Goal: Task Accomplishment & Management: Complete application form

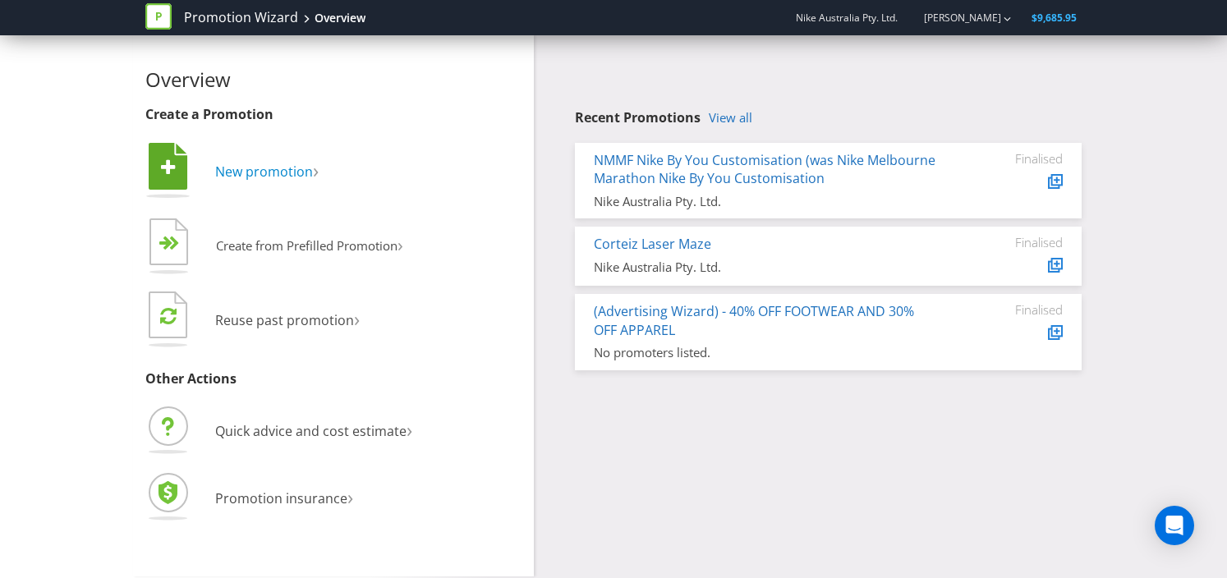
click at [290, 163] on span "New promotion" at bounding box center [264, 172] width 98 height 18
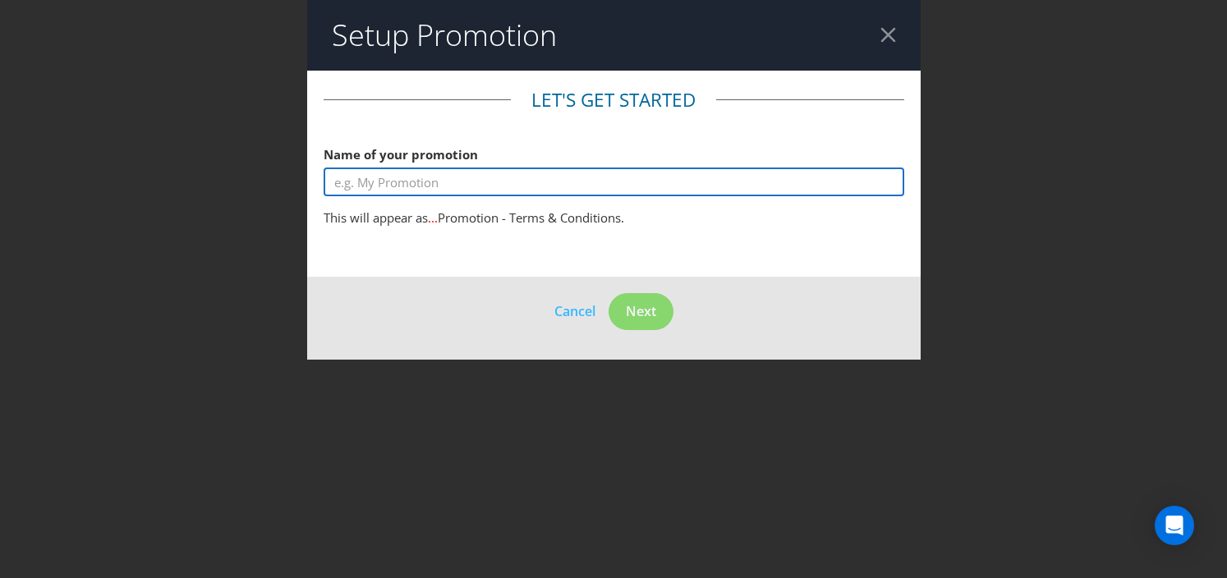
click at [372, 183] on input "text" at bounding box center [614, 182] width 581 height 29
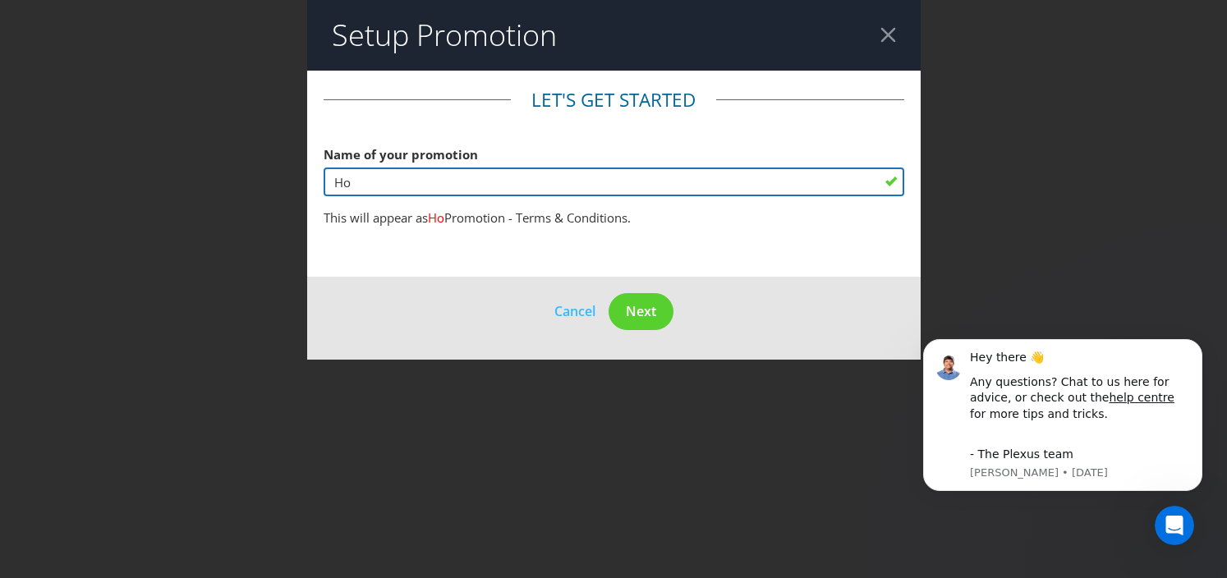
type input "H"
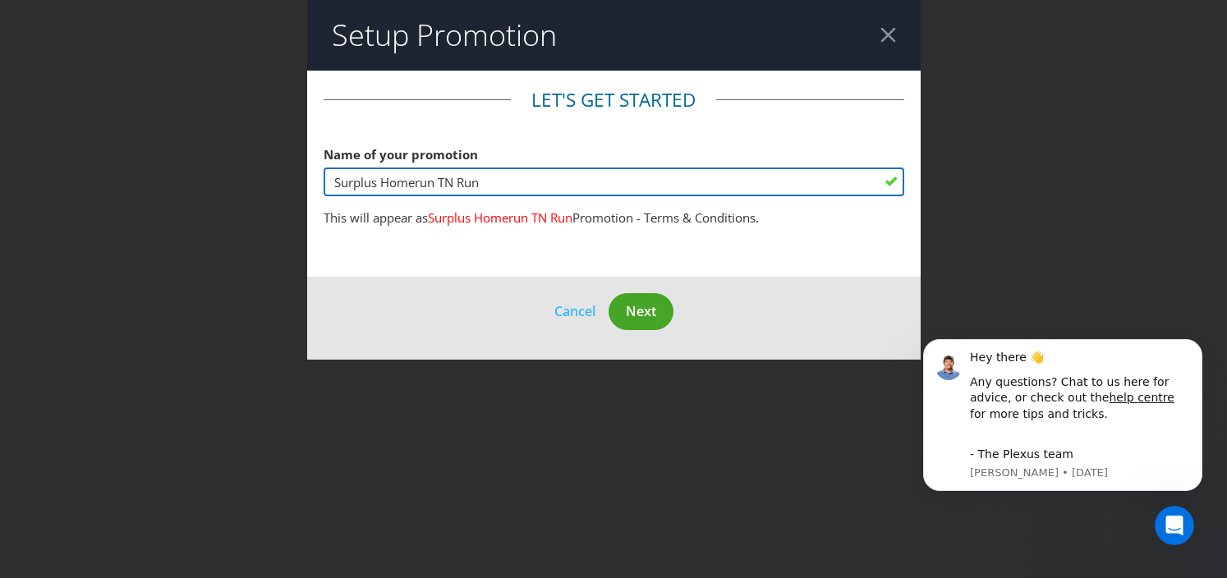
type input "Surplus Homerun TN Run"
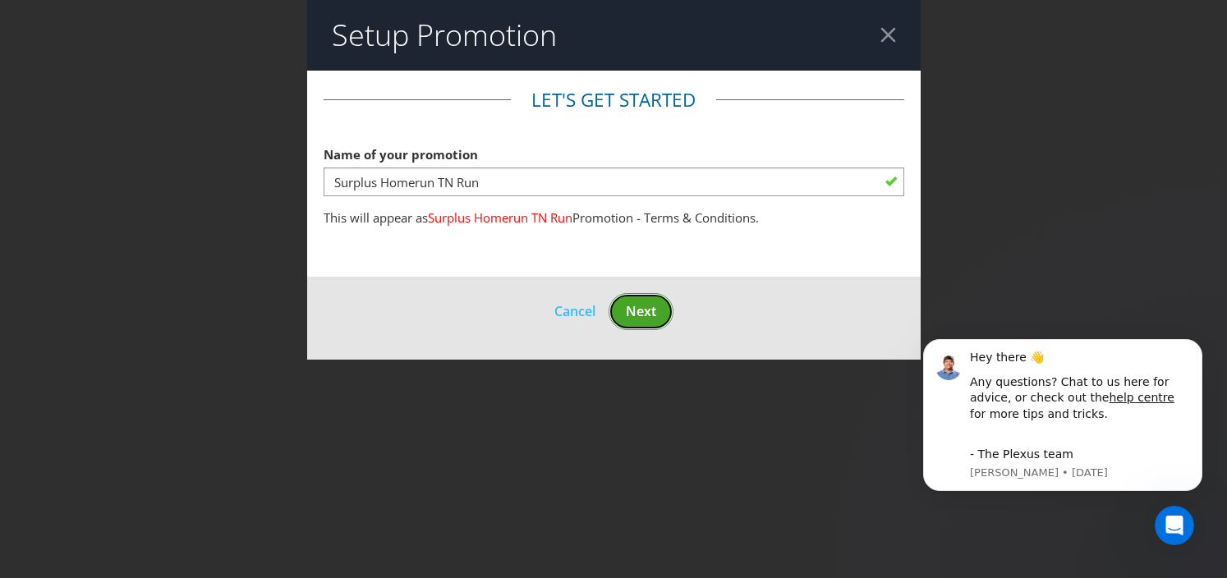
click at [629, 310] on span "Next" at bounding box center [641, 311] width 30 height 18
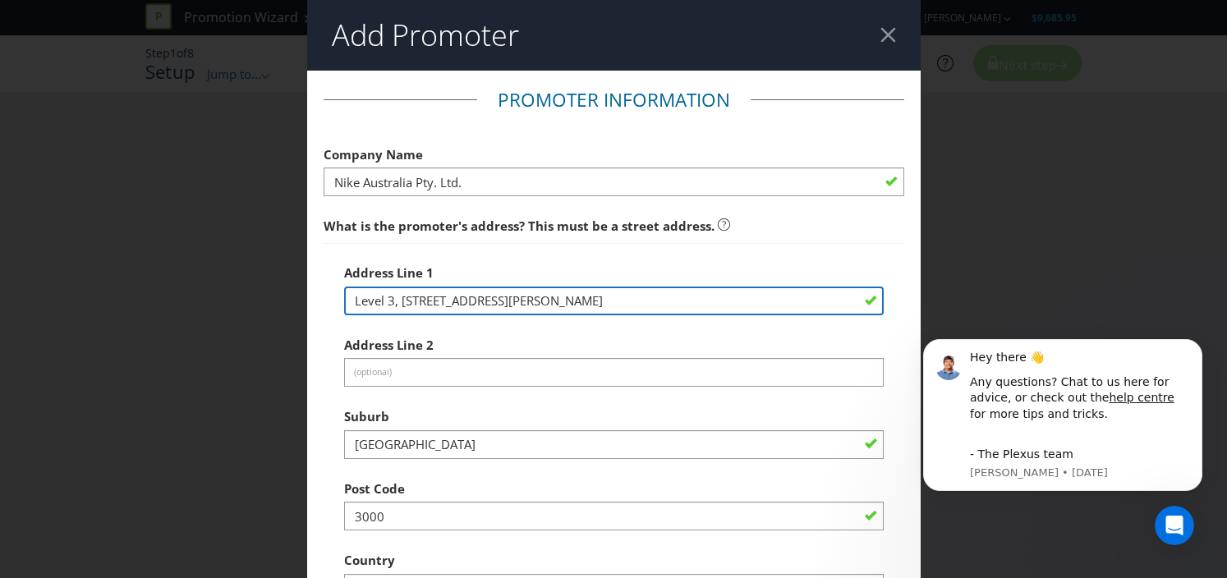
click at [629, 310] on input "Level 3, [STREET_ADDRESS][PERSON_NAME]" at bounding box center [613, 301] width 539 height 29
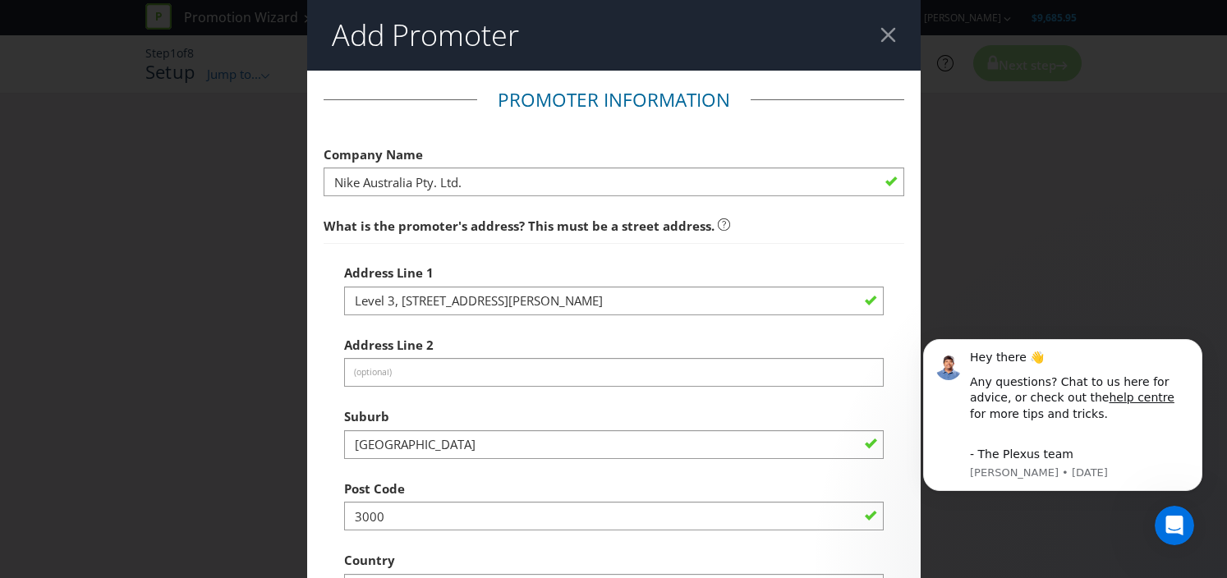
click at [631, 268] on div "Address Line [STREET_ADDRESS][PERSON_NAME]" at bounding box center [613, 285] width 539 height 59
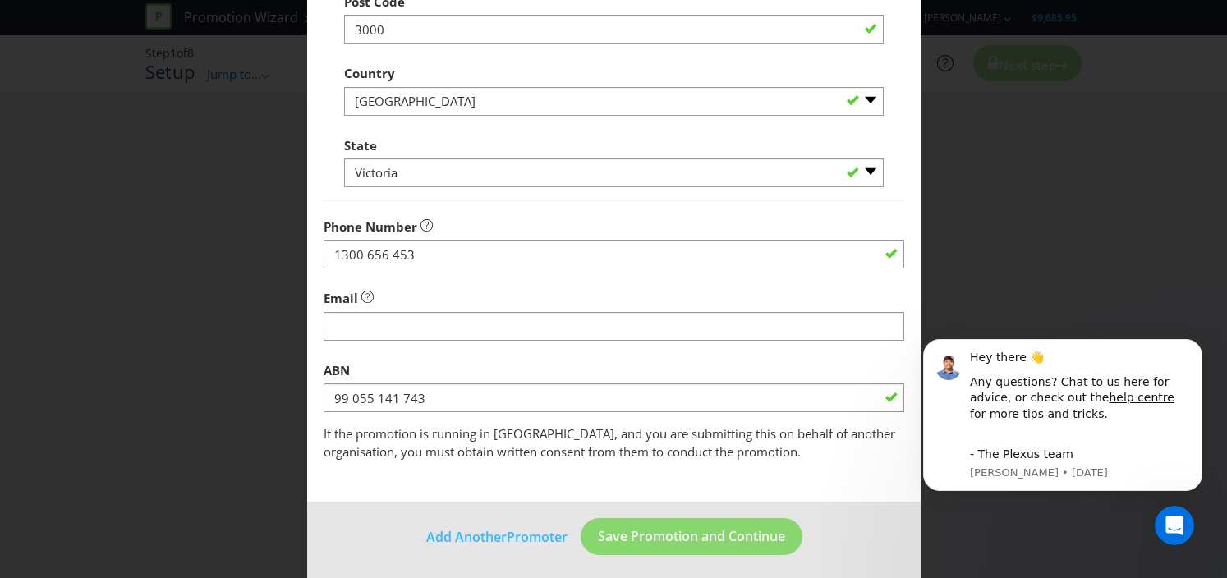
scroll to position [493, 0]
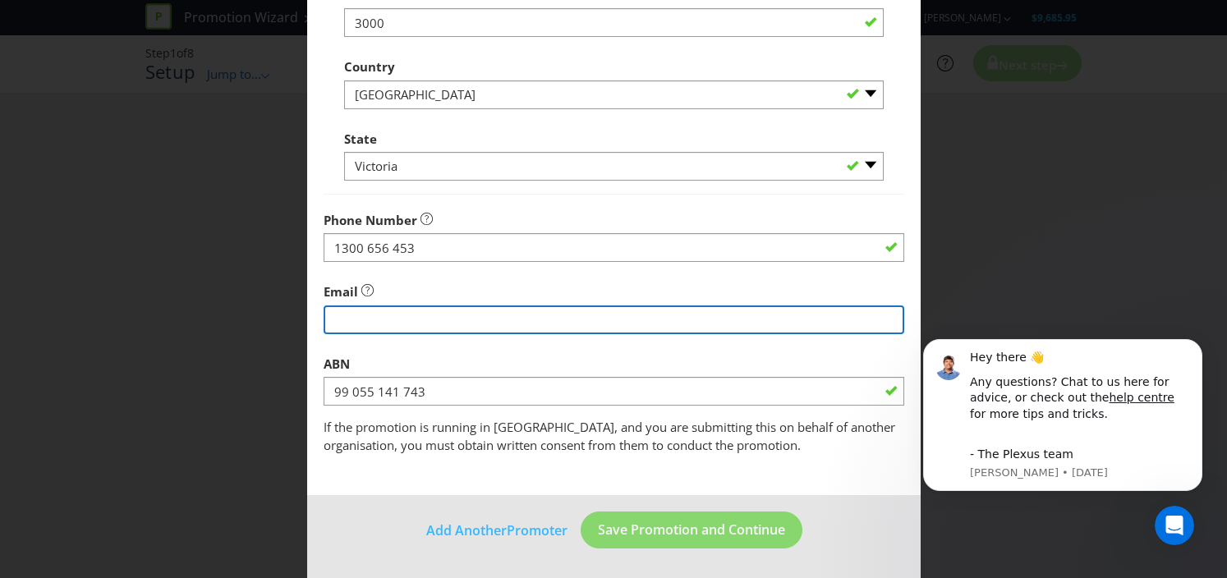
click at [618, 324] on input "string" at bounding box center [614, 319] width 581 height 29
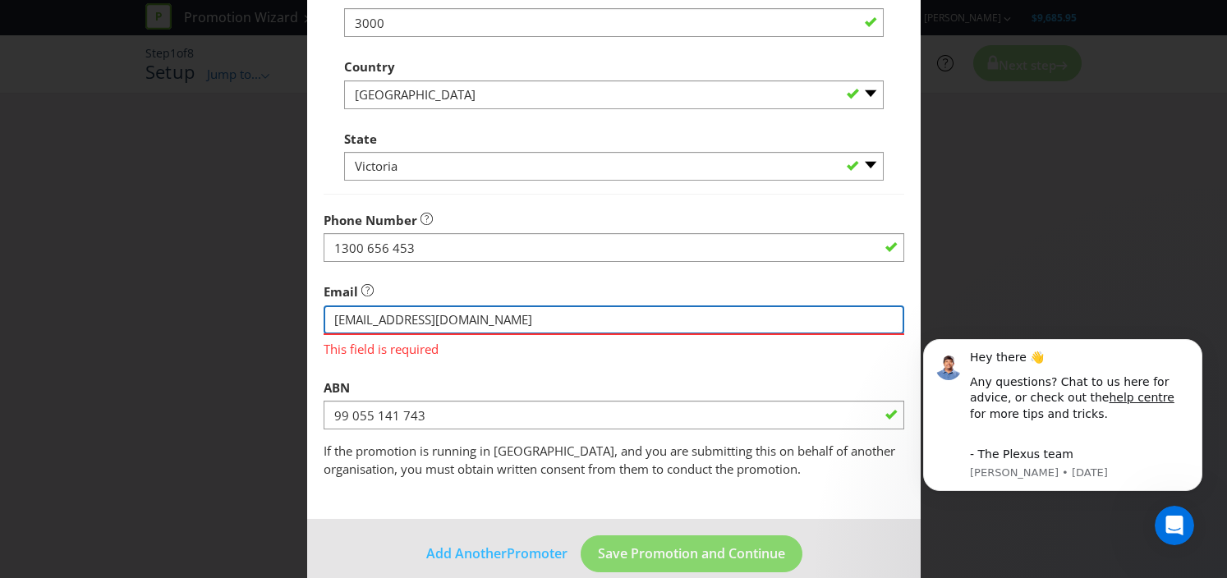
type input "[EMAIL_ADDRESS][DOMAIN_NAME]"
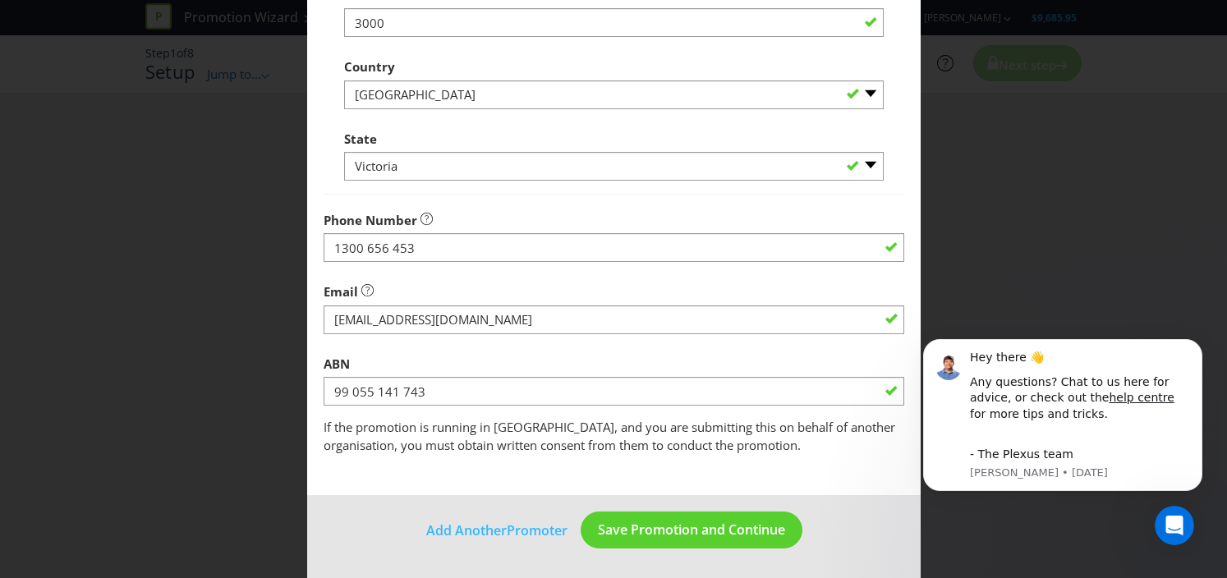
click at [554, 363] on fieldset "Promoter Information Company Name Nike Australia Pty. Ltd. What is the promoter…" at bounding box center [614, 24] width 581 height 861
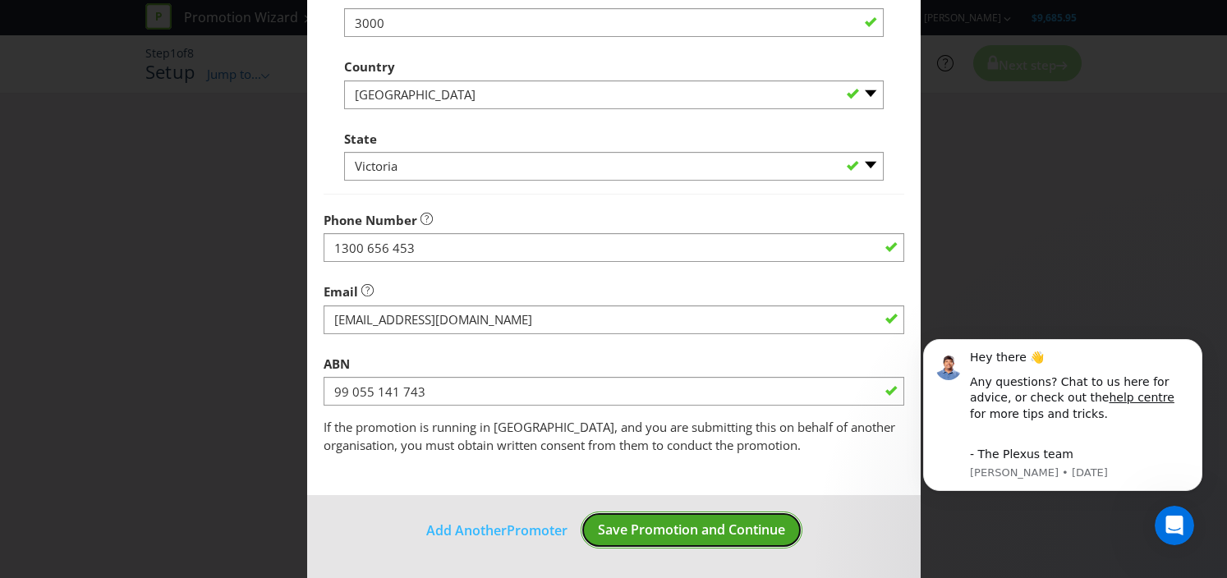
click at [718, 521] on span "Save Promotion and Continue" at bounding box center [691, 530] width 187 height 18
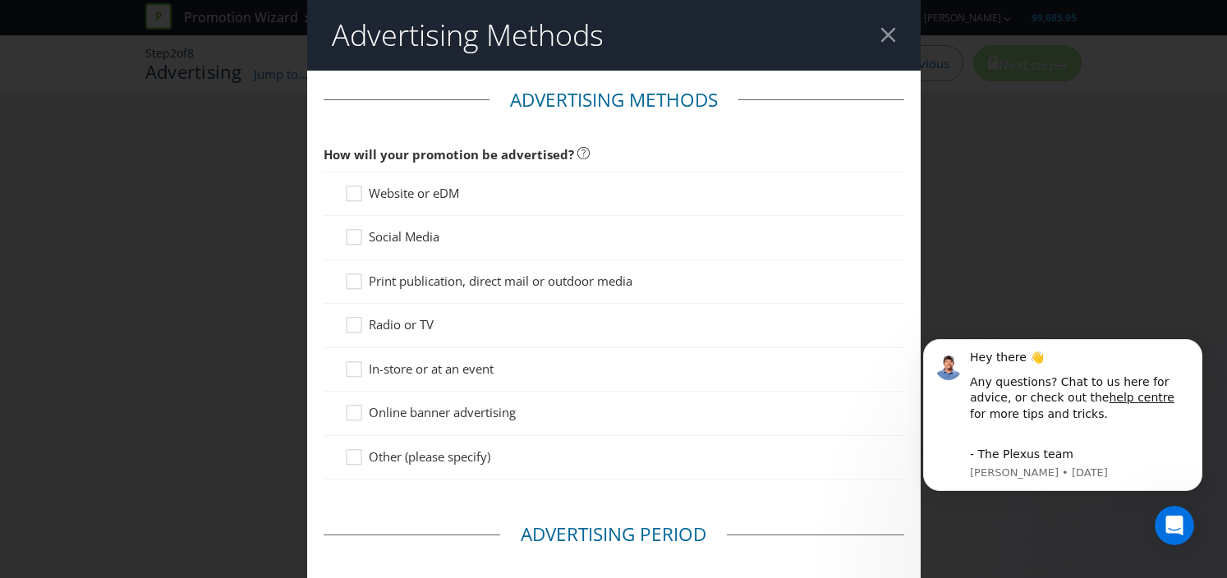
click at [377, 191] on span "Website or eDM" at bounding box center [414, 193] width 90 height 16
click at [0, 0] on input "Website or eDM" at bounding box center [0, 0] width 0 height 0
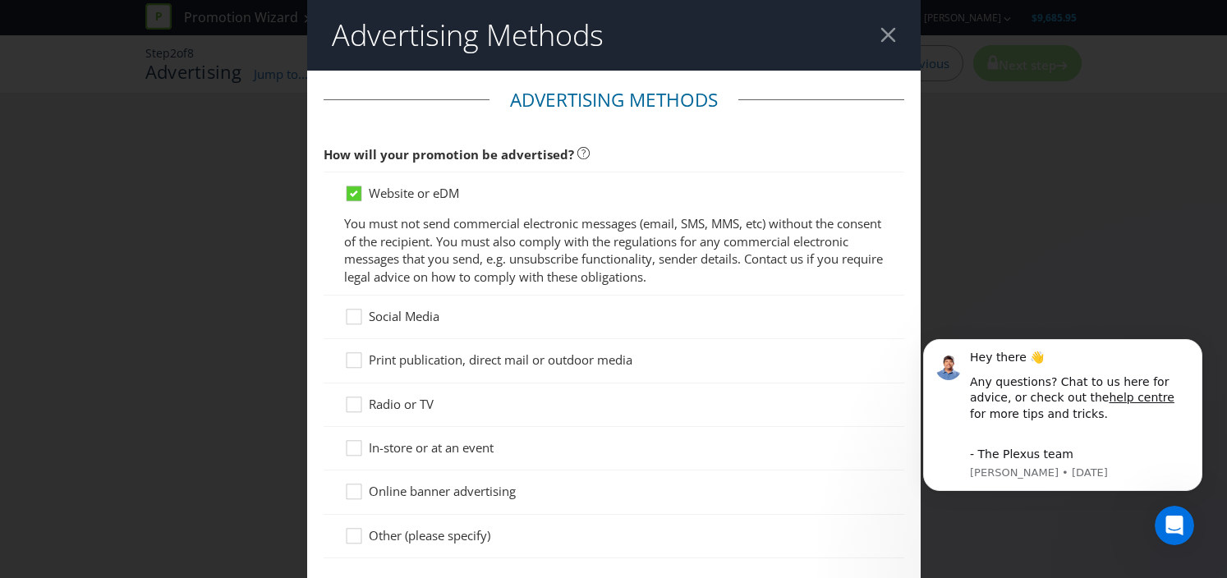
click at [377, 191] on span "Website or eDM" at bounding box center [414, 193] width 90 height 16
click at [0, 0] on input "Website or eDM" at bounding box center [0, 0] width 0 height 0
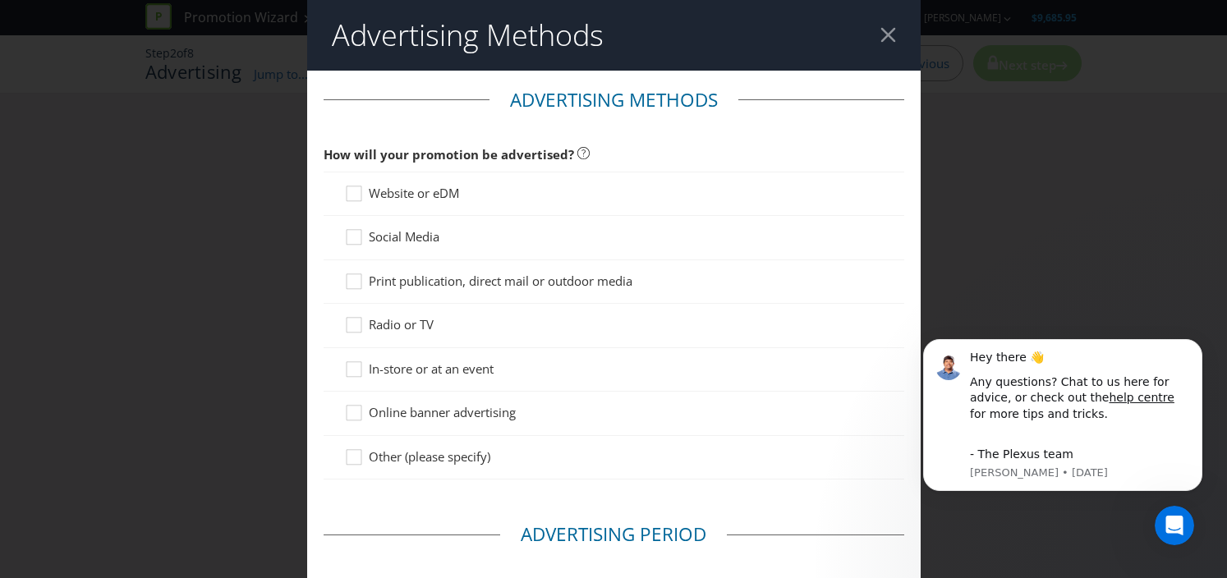
click at [376, 232] on span "Social Media" at bounding box center [404, 236] width 71 height 16
click at [0, 0] on input "Social Media" at bounding box center [0, 0] width 0 height 0
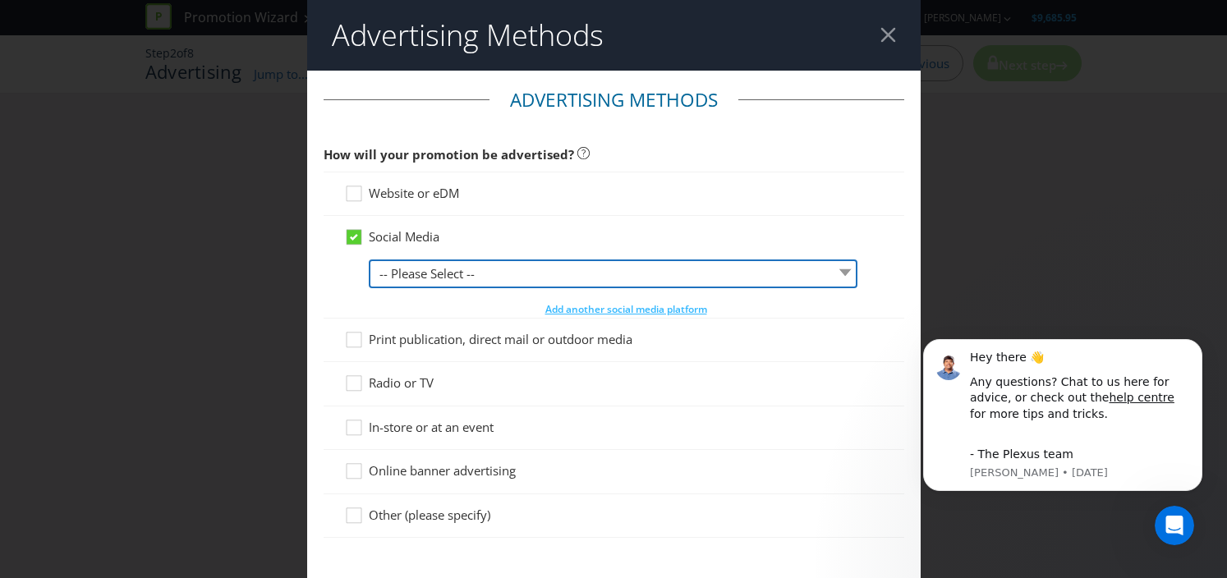
click at [521, 266] on select "-- Please Select -- Facebook X Instagram Snapchat LinkedIn Pinterest Tumblr You…" at bounding box center [613, 273] width 489 height 29
select select "INSTAGRAM"
click at [369, 259] on select "-- Please Select -- Facebook X Instagram Snapchat LinkedIn Pinterest Tumblr You…" at bounding box center [613, 273] width 489 height 29
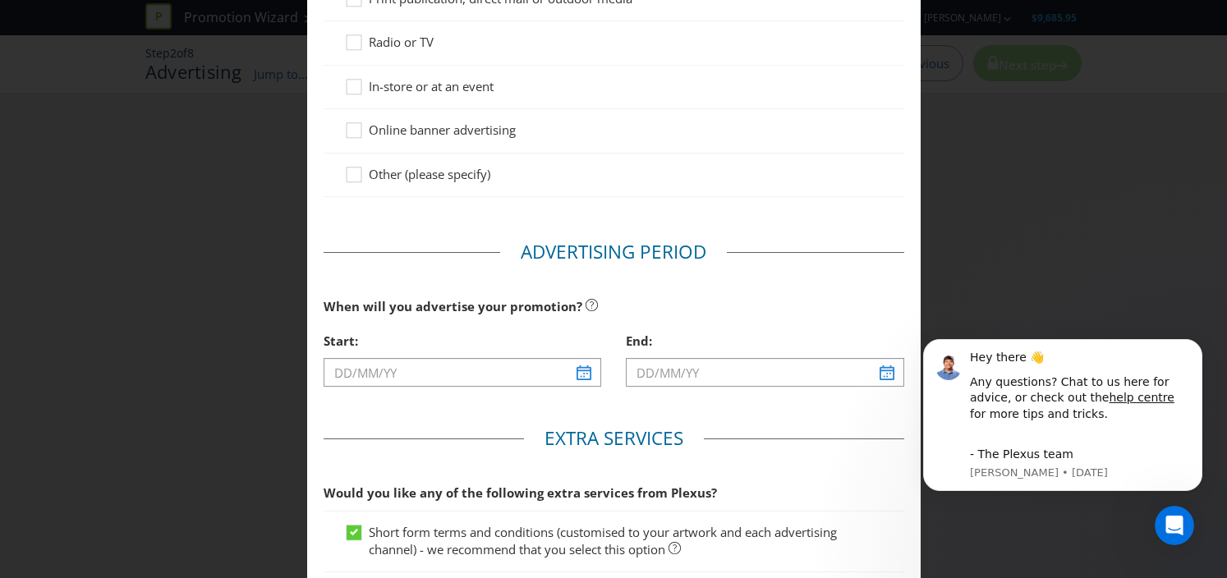
scroll to position [353, 0]
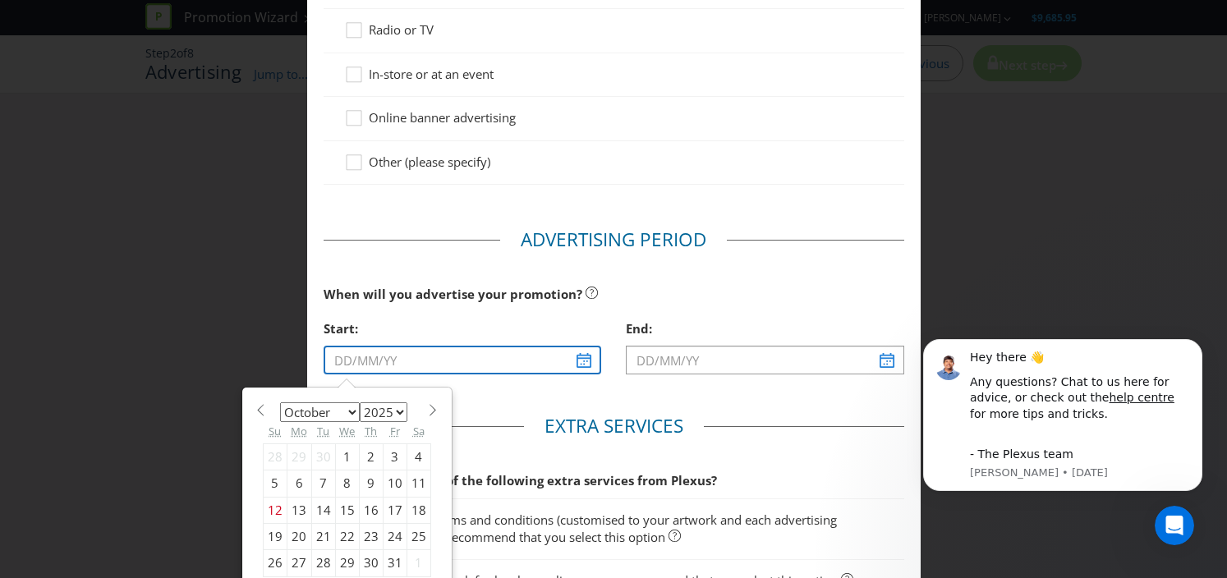
click at [511, 365] on input "text" at bounding box center [463, 360] width 278 height 29
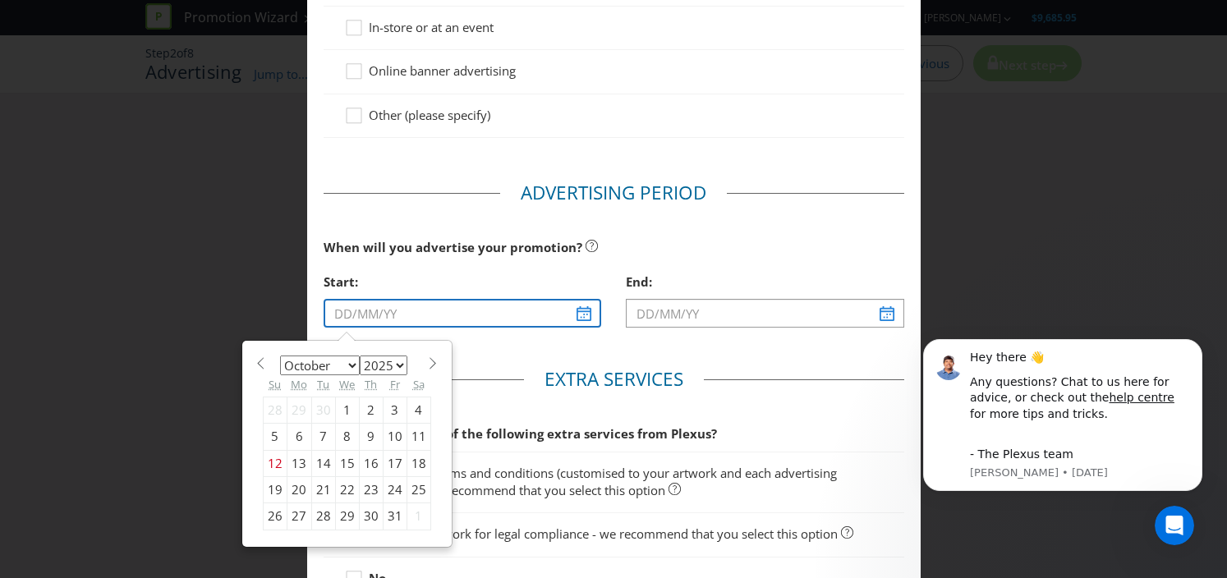
scroll to position [406, 0]
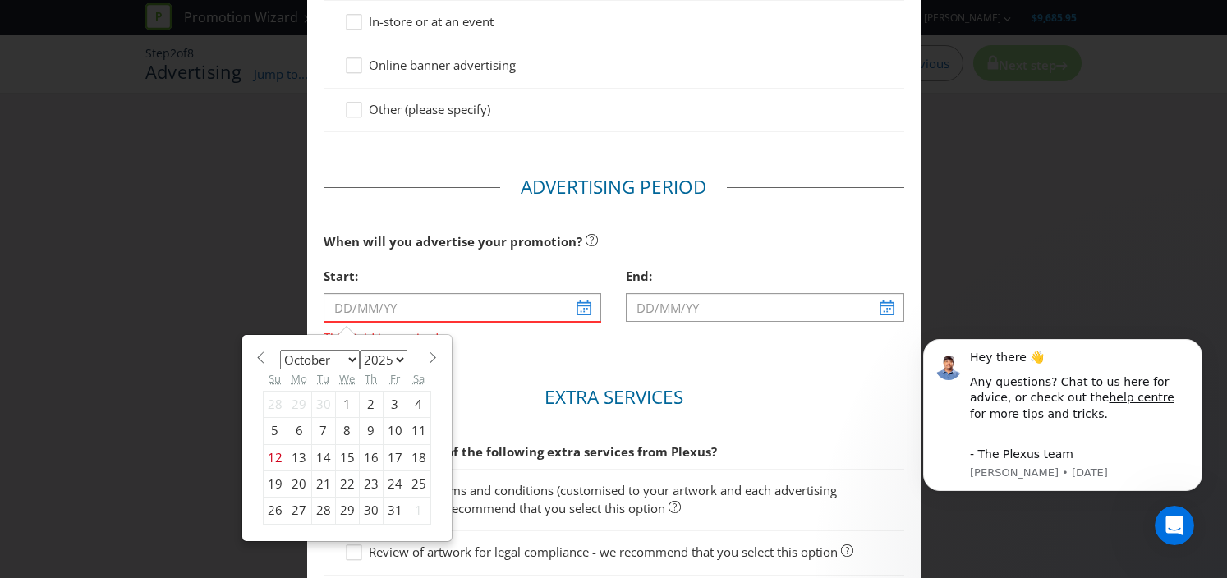
click at [281, 488] on div "19" at bounding box center [275, 484] width 24 height 26
type input "[DATE]"
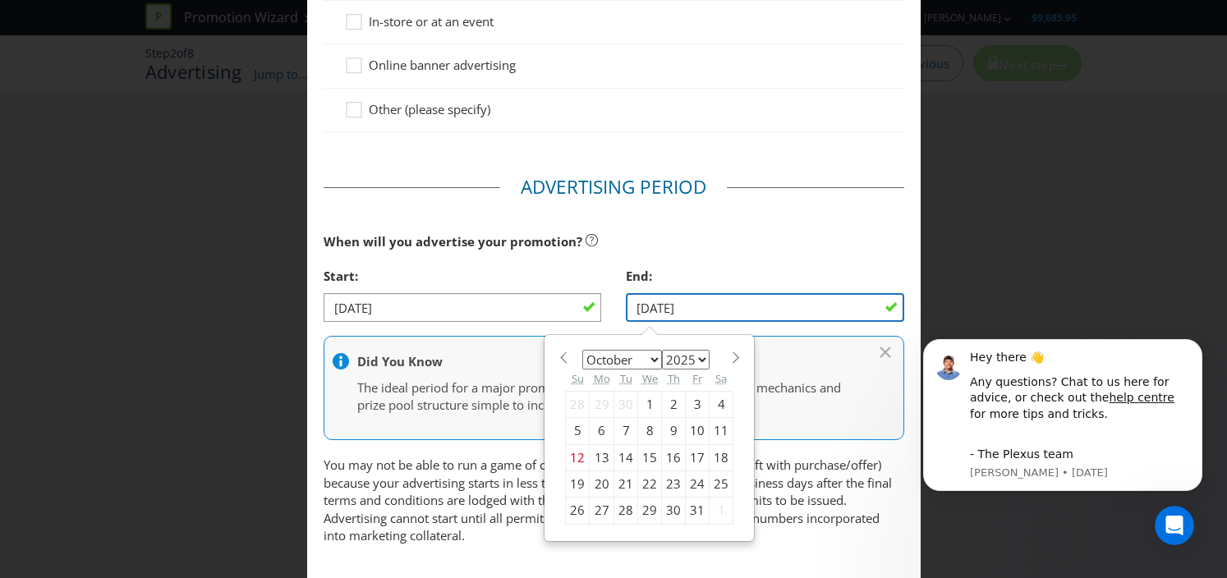
click at [654, 311] on input "[DATE]" at bounding box center [765, 307] width 278 height 29
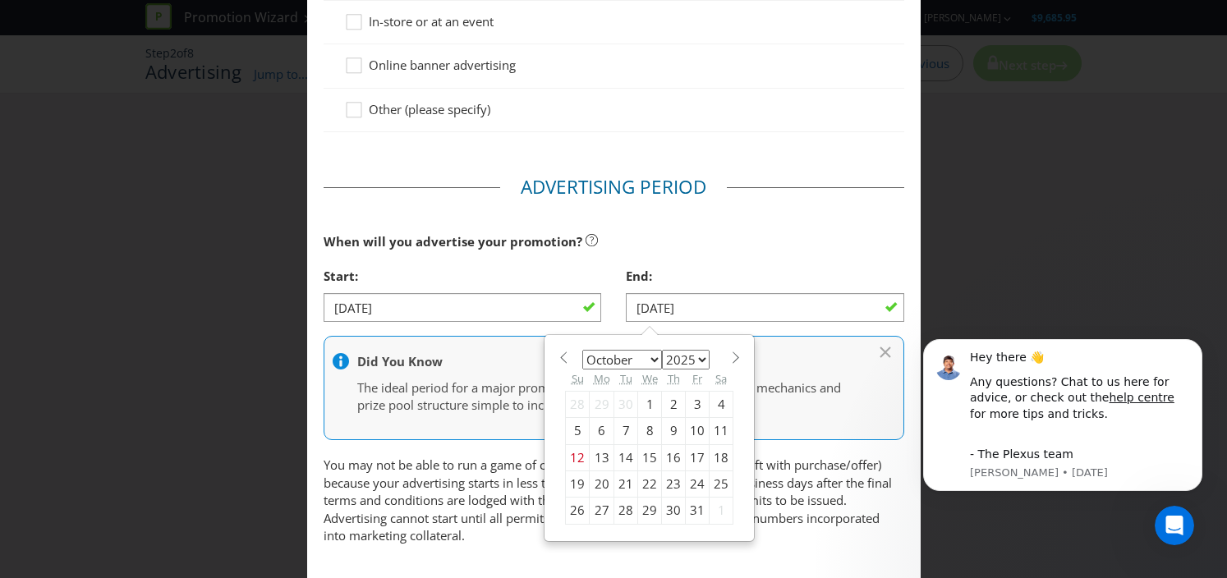
click at [578, 478] on div "19" at bounding box center [578, 484] width 24 height 26
type input "[DATE]"
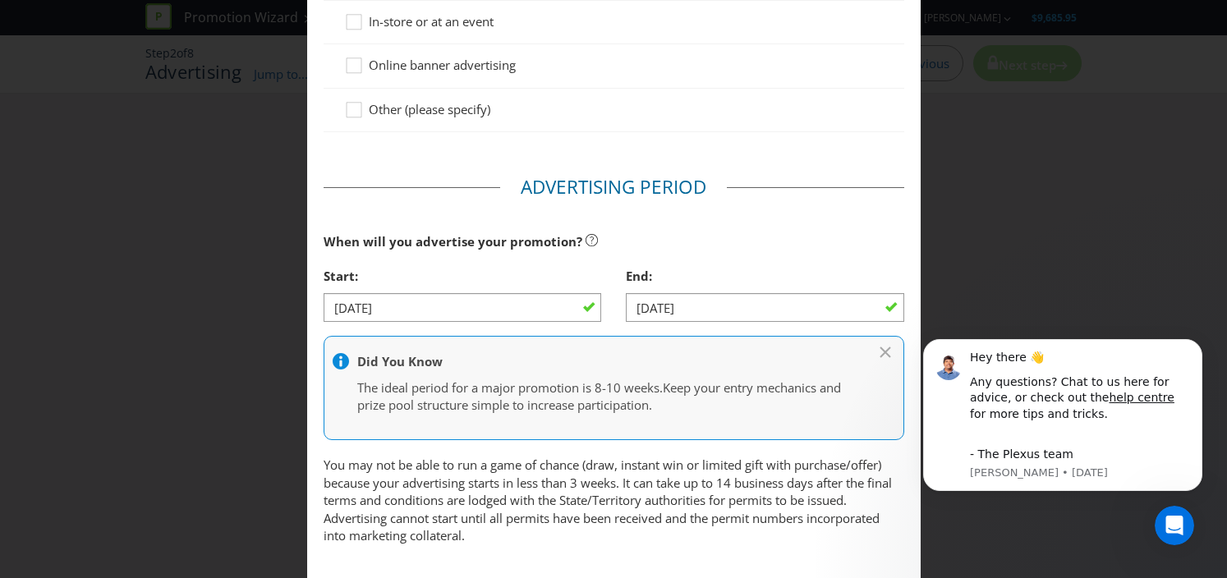
scroll to position [410, 0]
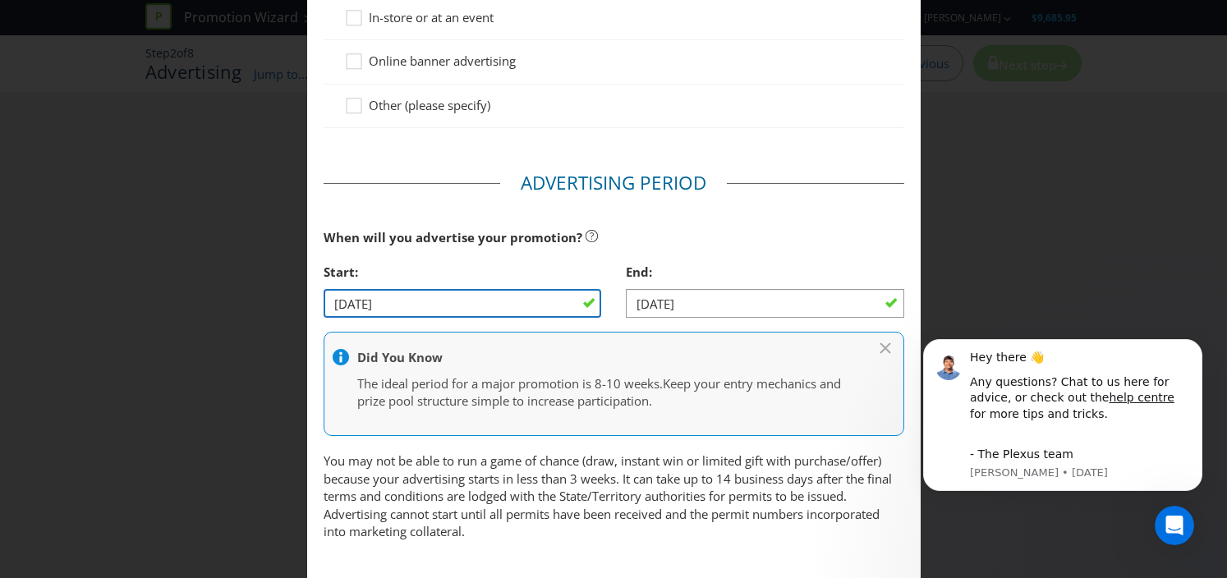
click at [558, 309] on input "[DATE]" at bounding box center [463, 303] width 278 height 29
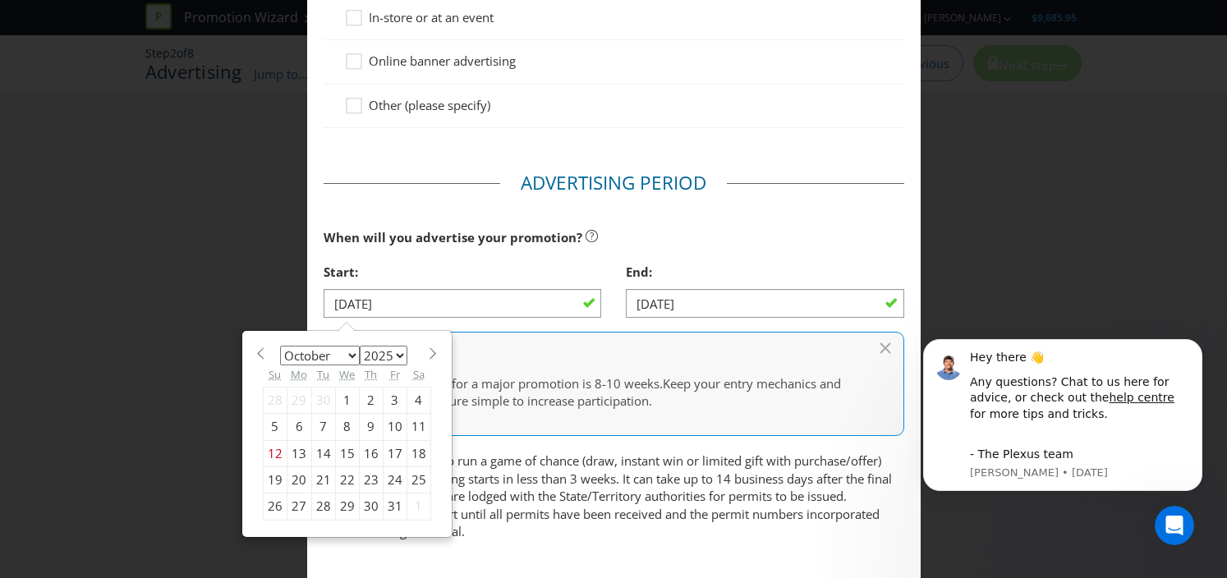
click at [350, 450] on div "15" at bounding box center [347, 453] width 24 height 26
type input "[DATE]"
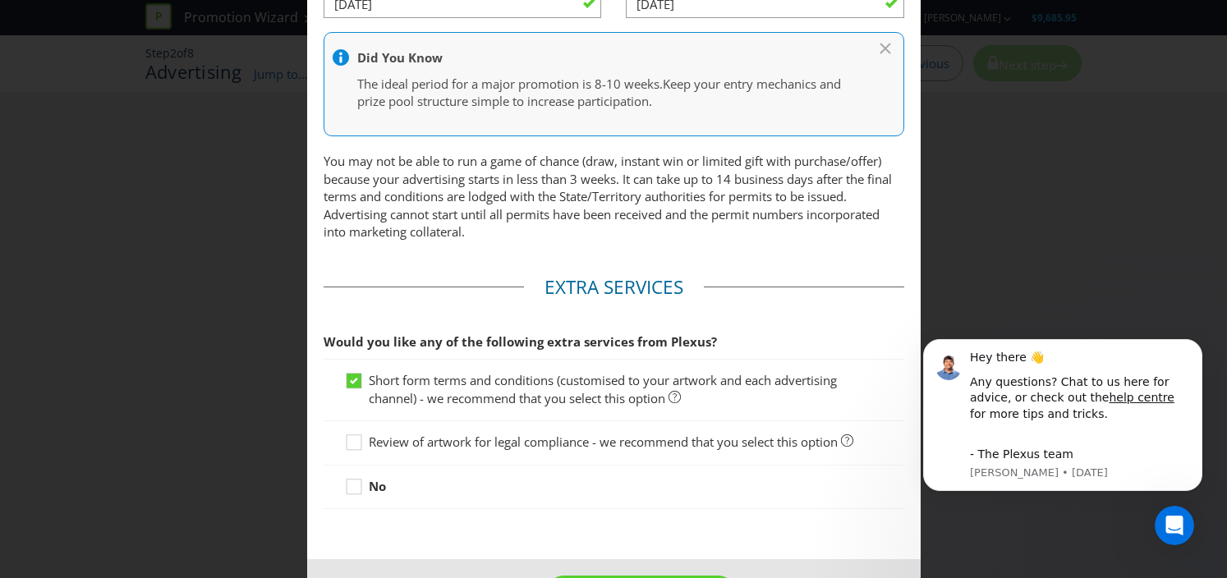
scroll to position [773, 0]
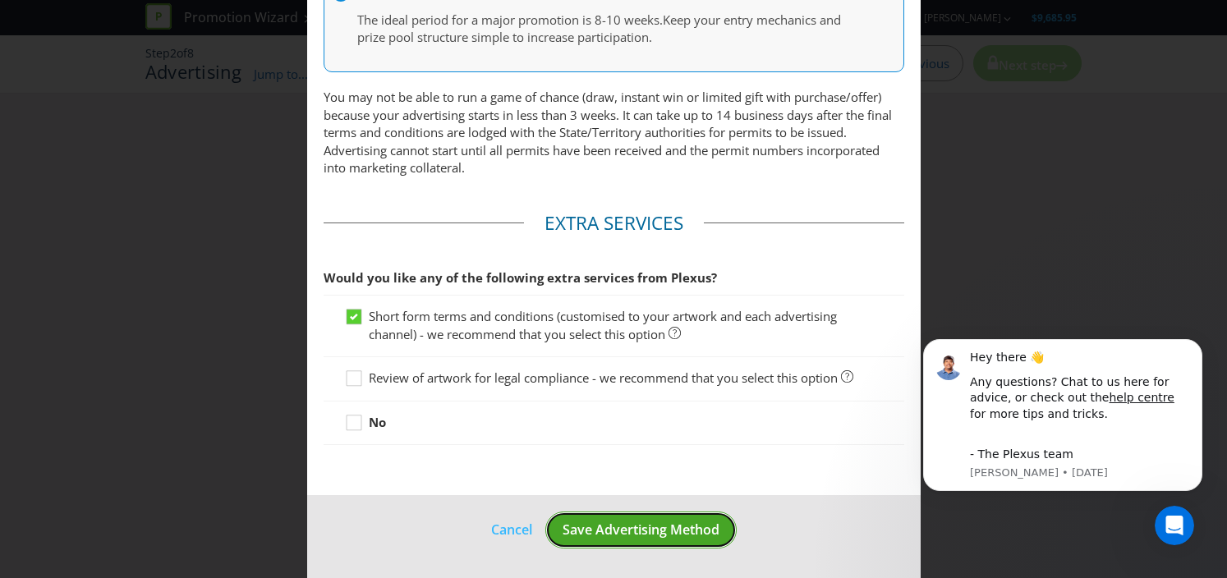
click at [662, 538] on span "Save Advertising Method" at bounding box center [640, 530] width 157 height 18
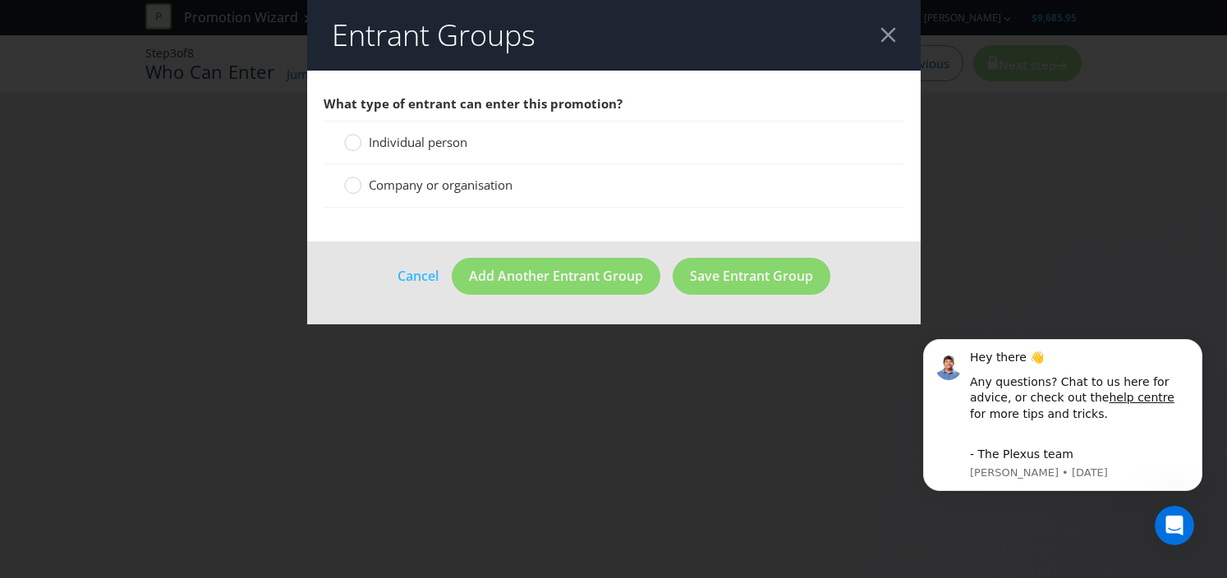
click at [420, 145] on span "Individual person" at bounding box center [418, 142] width 99 height 16
click at [0, 0] on input "Individual person" at bounding box center [0, 0] width 0 height 0
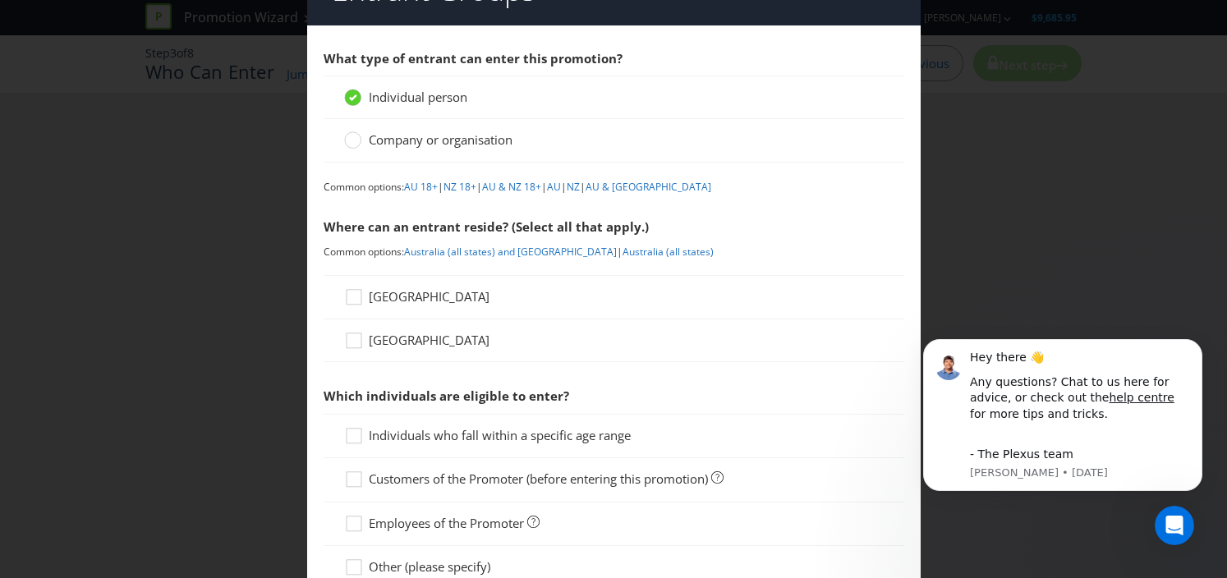
scroll to position [48, 0]
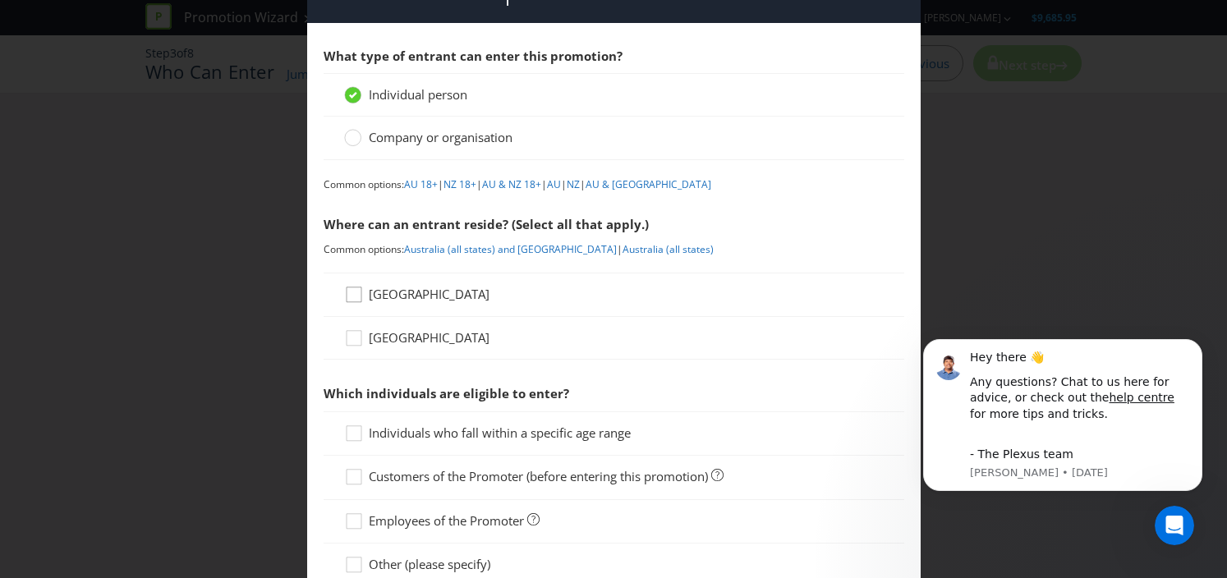
click at [363, 293] on icon at bounding box center [356, 298] width 25 height 25
click at [0, 0] on input "[GEOGRAPHIC_DATA]" at bounding box center [0, 0] width 0 height 0
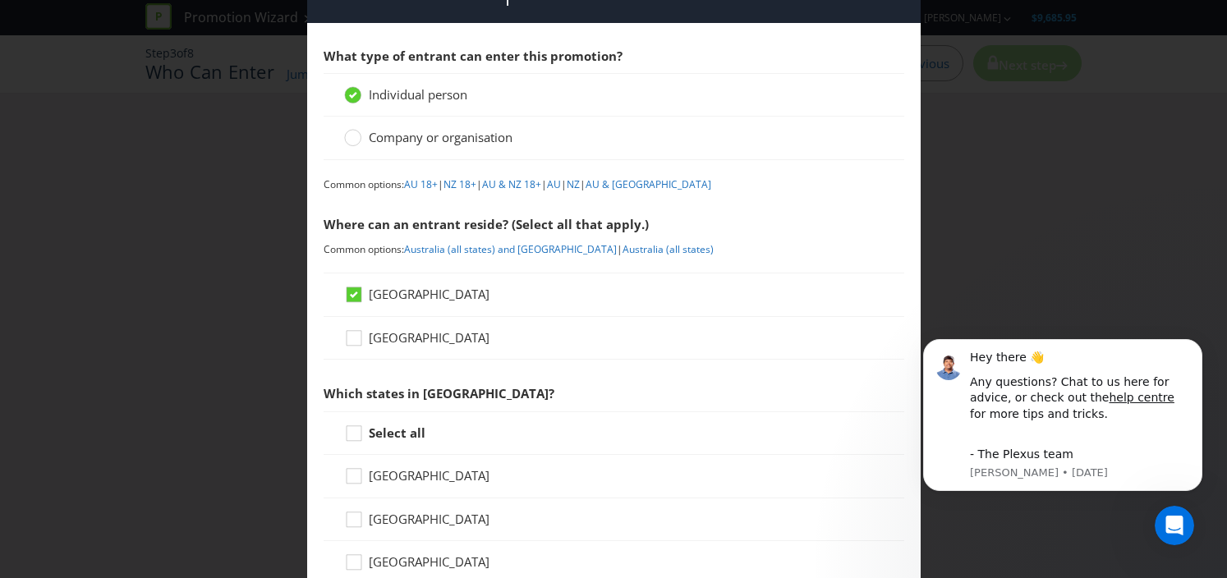
click at [356, 327] on div "[GEOGRAPHIC_DATA]" at bounding box center [614, 338] width 581 height 43
click at [354, 341] on icon at bounding box center [356, 341] width 25 height 25
click at [0, 0] on input "[GEOGRAPHIC_DATA]" at bounding box center [0, 0] width 0 height 0
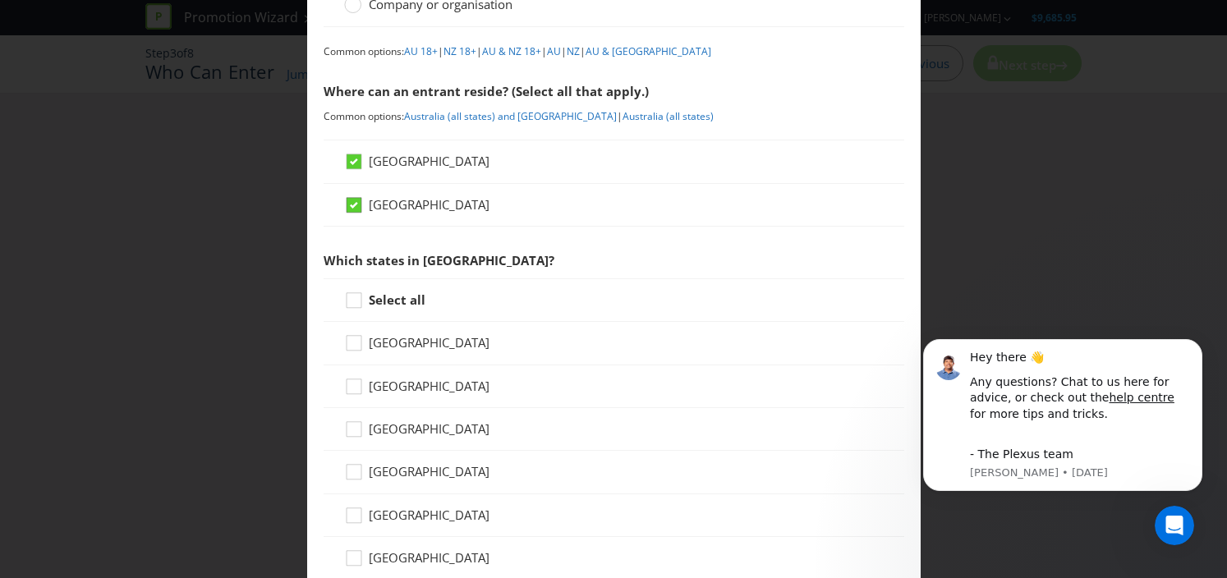
scroll to position [194, 0]
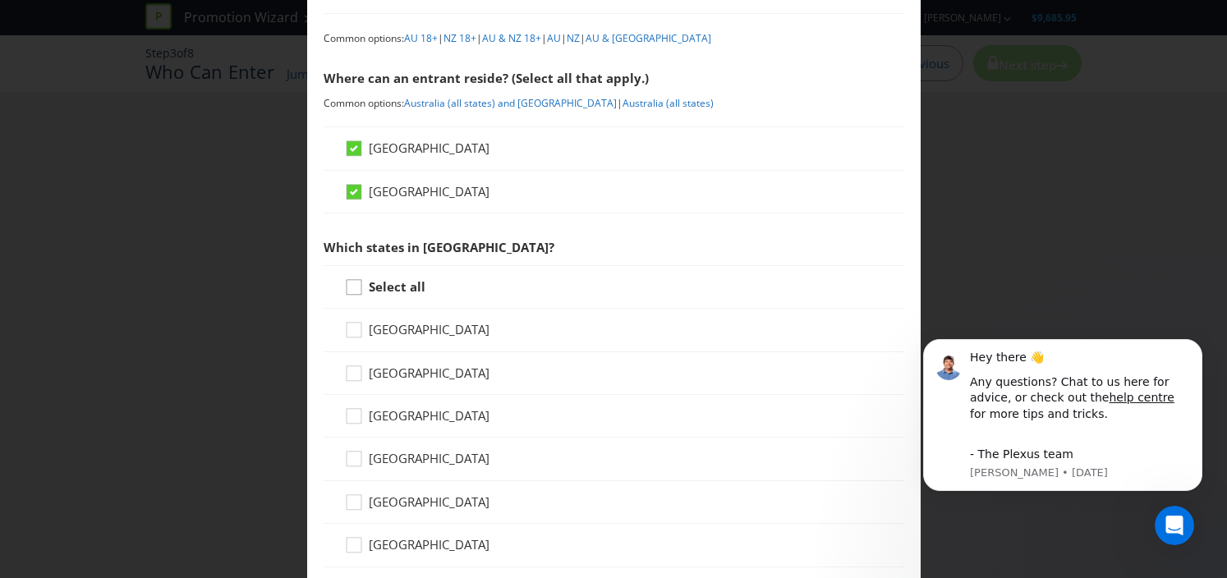
click at [355, 287] on icon at bounding box center [356, 290] width 25 height 25
click at [0, 0] on input "Select all" at bounding box center [0, 0] width 0 height 0
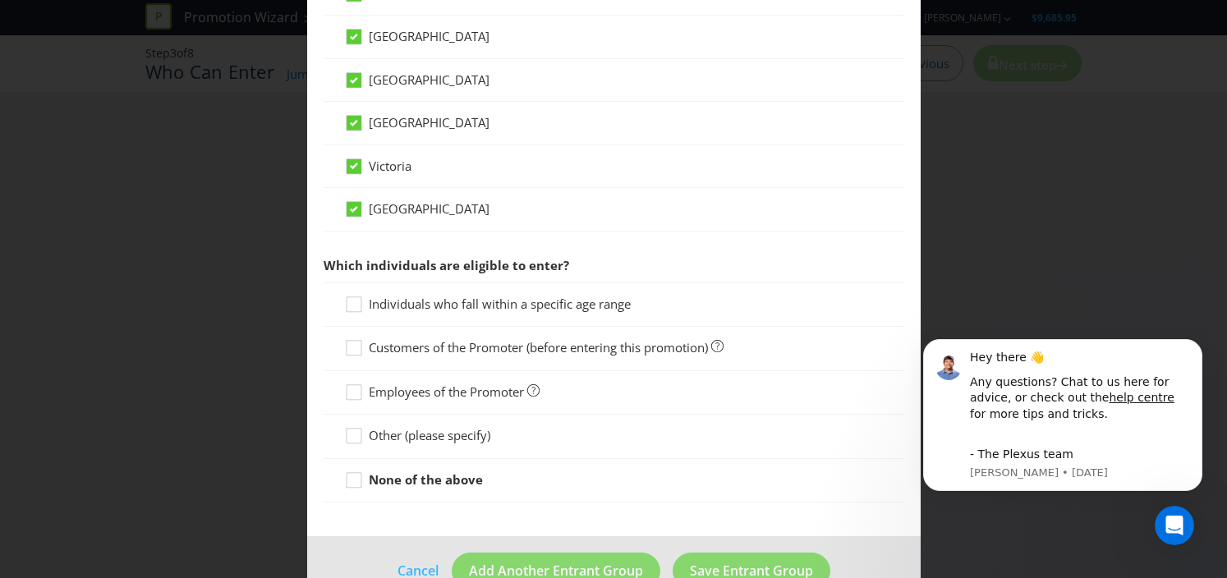
scroll to position [631, 0]
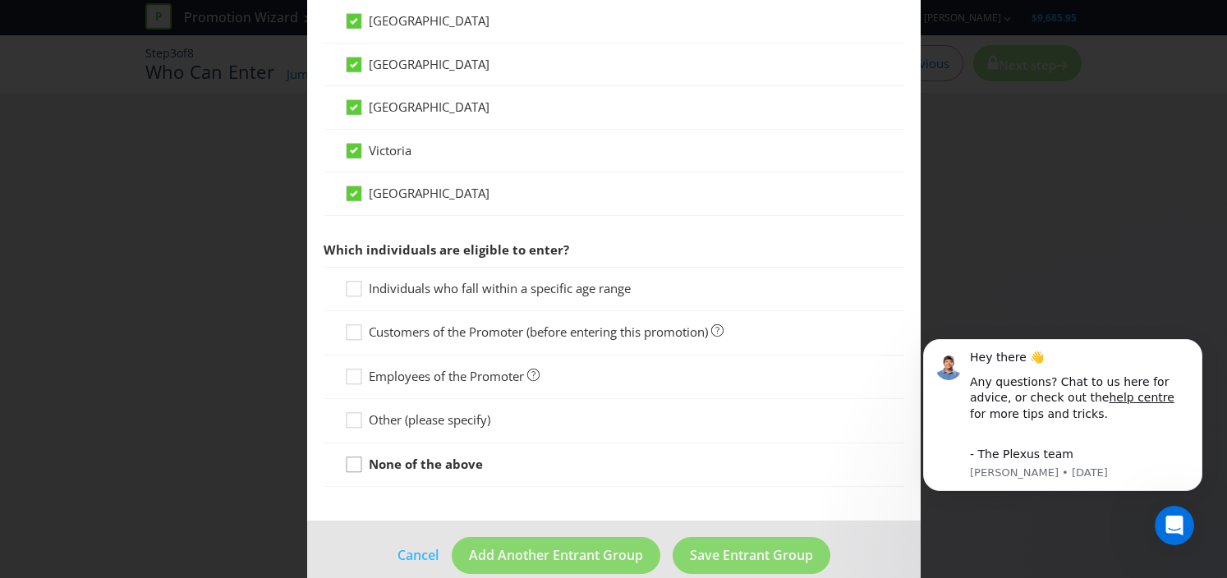
click at [352, 464] on icon at bounding box center [356, 468] width 25 height 25
click at [0, 0] on input "None of the above" at bounding box center [0, 0] width 0 height 0
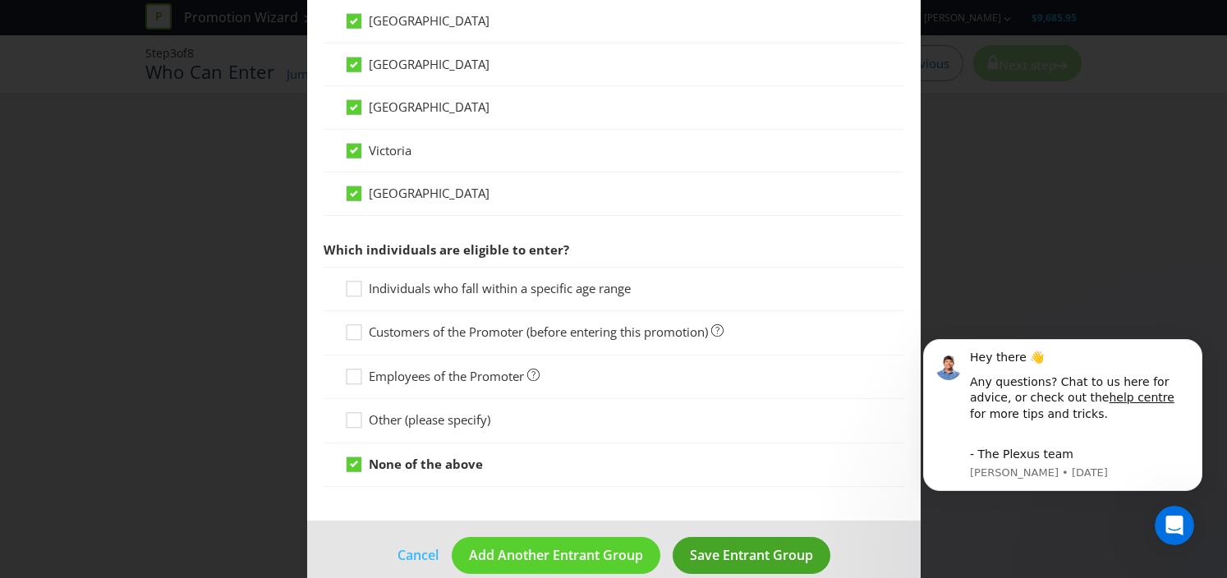
scroll to position [657, 0]
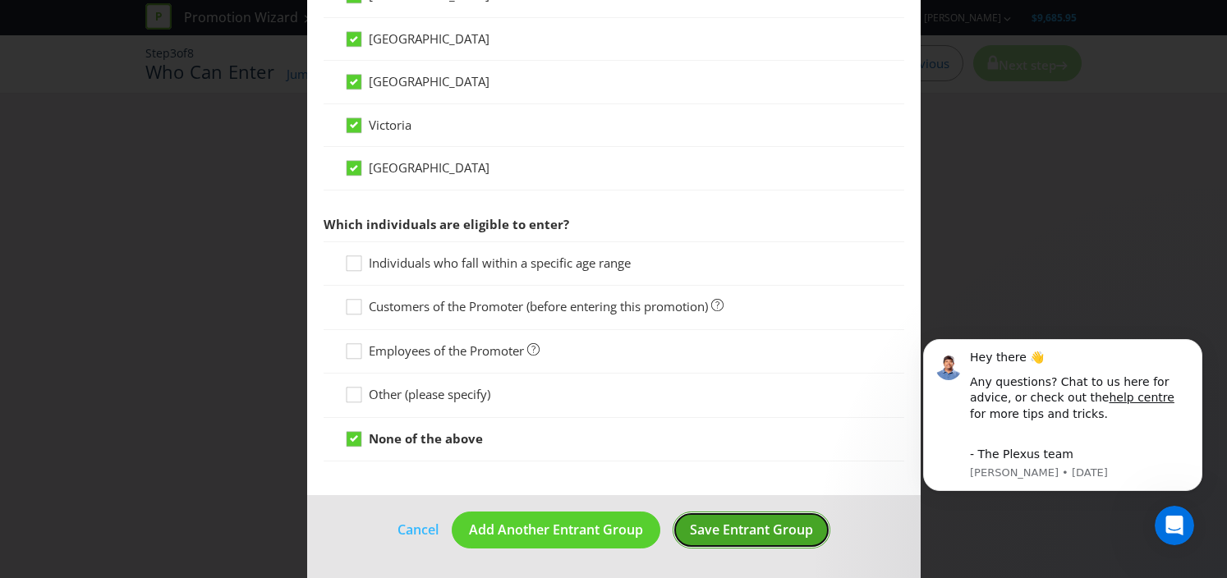
click at [747, 536] on span "Save Entrant Group" at bounding box center [751, 530] width 123 height 18
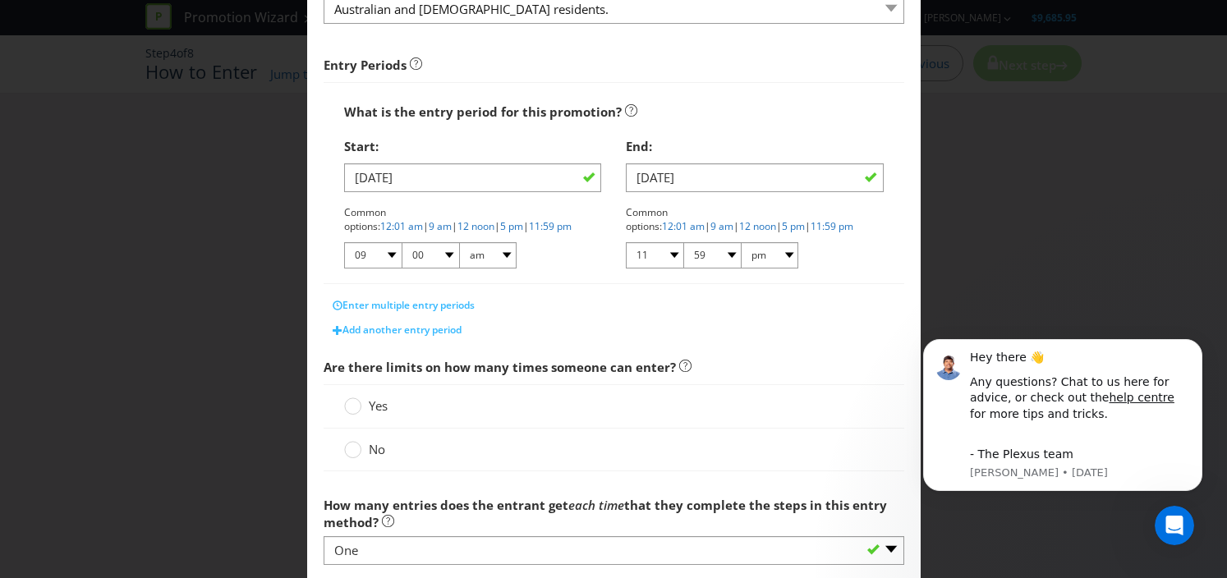
scroll to position [247, 0]
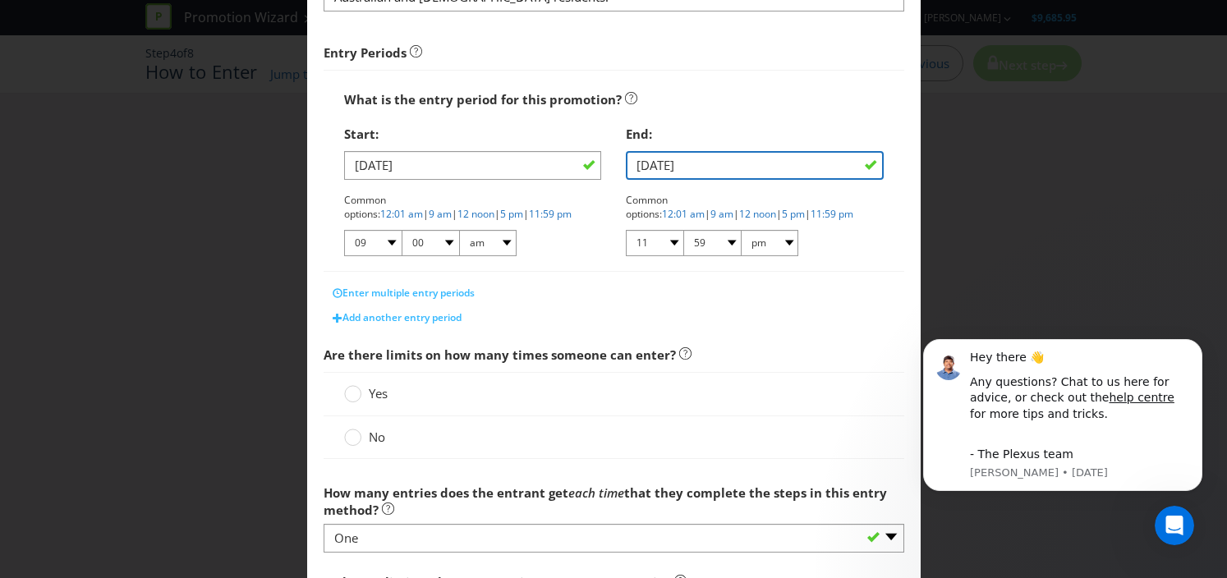
click at [788, 165] on input "[DATE]" at bounding box center [755, 165] width 258 height 29
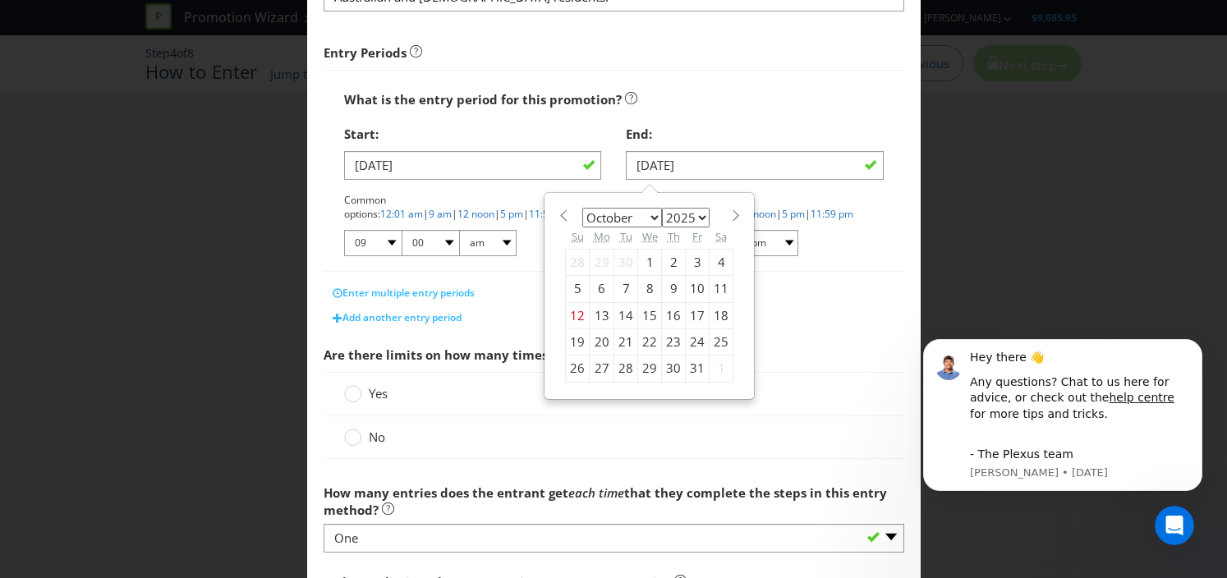
click at [783, 129] on div "End:" at bounding box center [755, 134] width 258 height 34
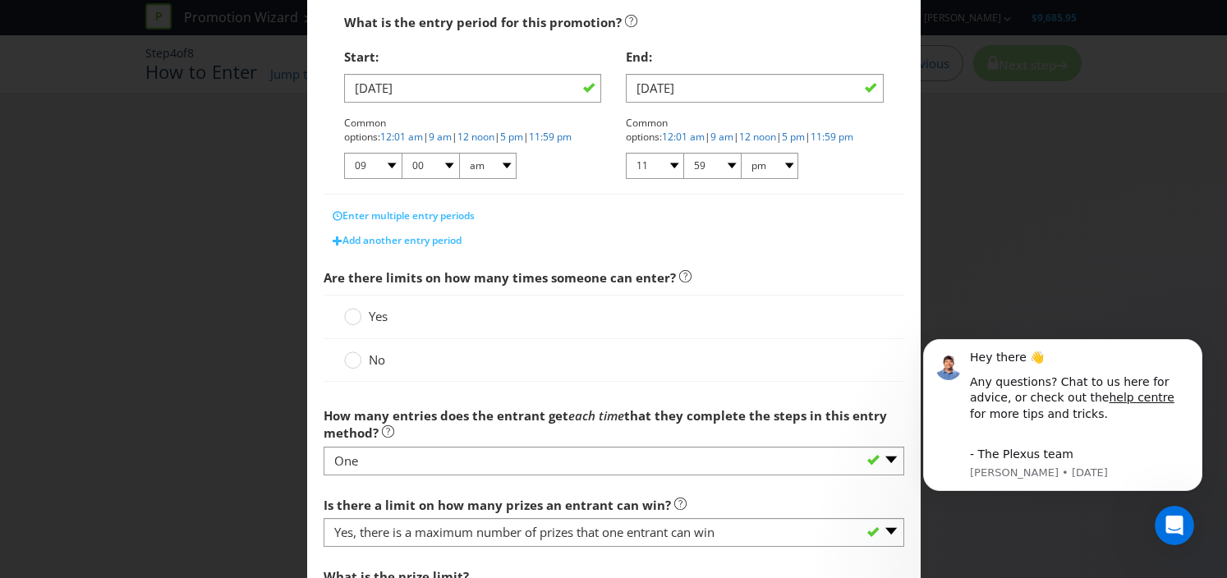
scroll to position [328, 0]
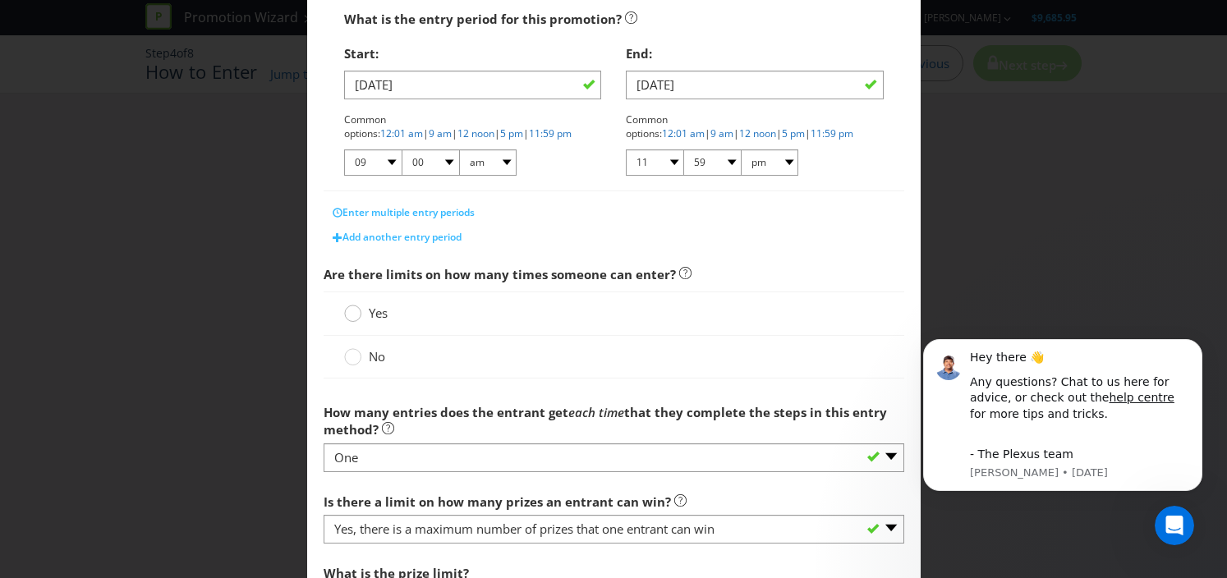
click at [358, 316] on circle at bounding box center [352, 313] width 16 height 16
click at [0, 0] on input "Yes" at bounding box center [0, 0] width 0 height 0
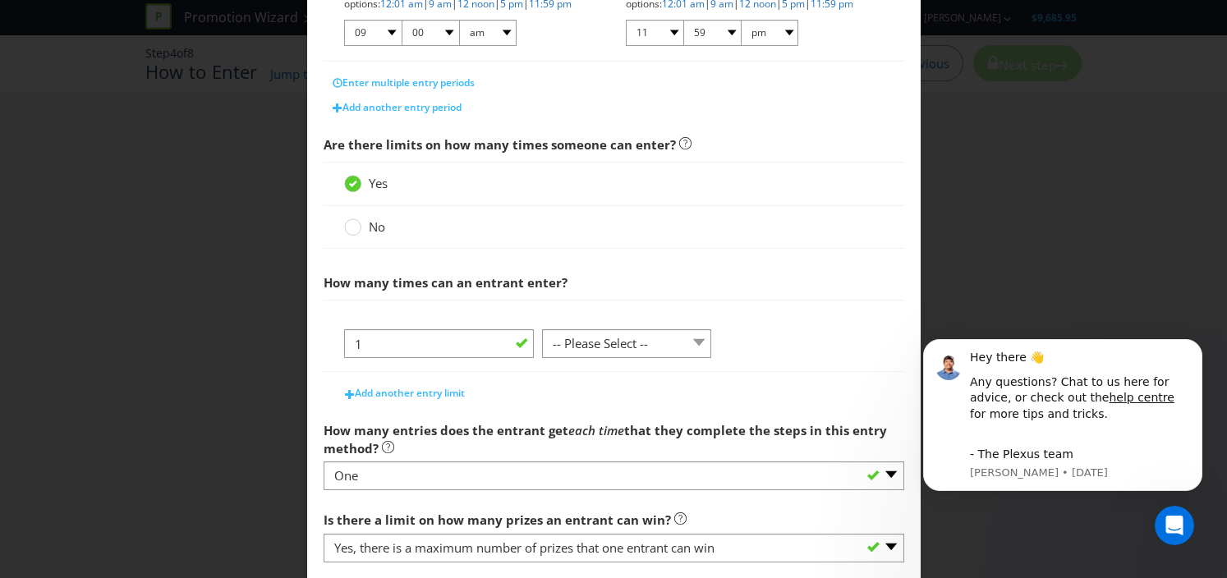
scroll to position [496, 0]
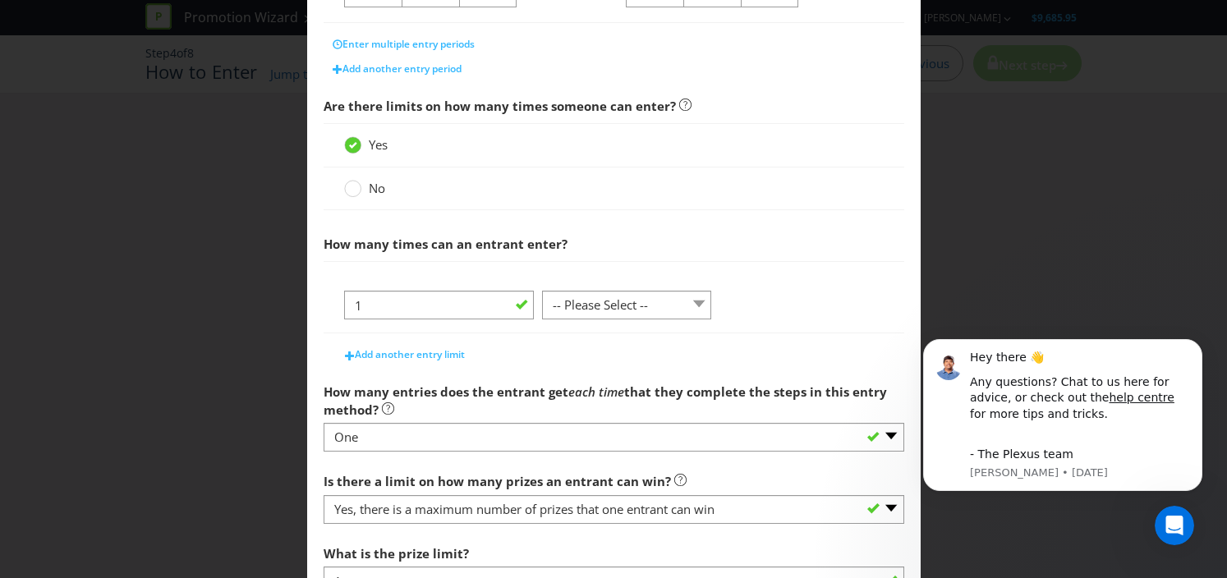
click at [599, 319] on div at bounding box center [626, 320] width 169 height 2
click at [601, 313] on select "-- Please Select -- per person per day per purchase per transaction Other (plea…" at bounding box center [626, 305] width 169 height 29
select select "PER_PERSON"
click at [542, 305] on select "-- Please Select -- per person per day per purchase per transaction Other (plea…" at bounding box center [626, 305] width 169 height 29
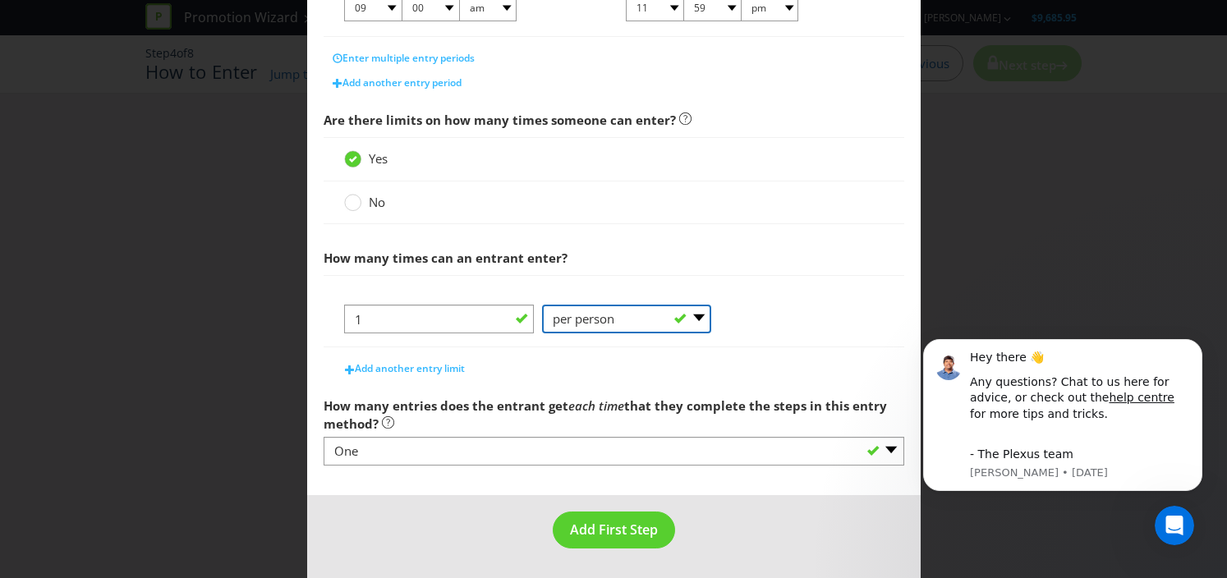
scroll to position [482, 0]
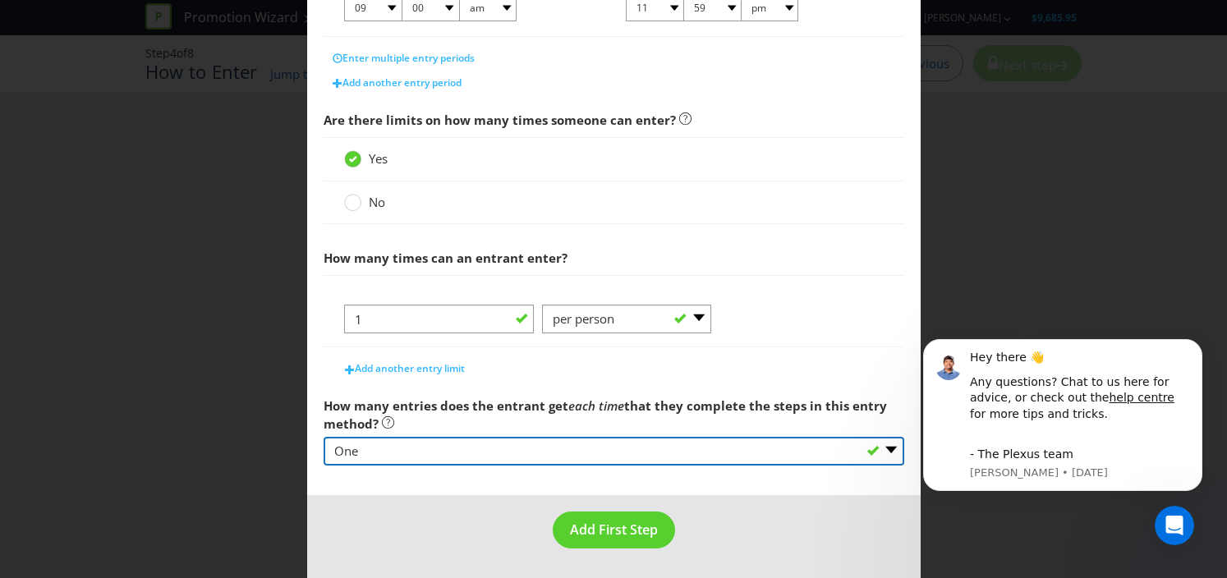
click at [578, 450] on select "-- Please select -- One More than one Other (please specify) Not applicable - g…" at bounding box center [614, 451] width 581 height 29
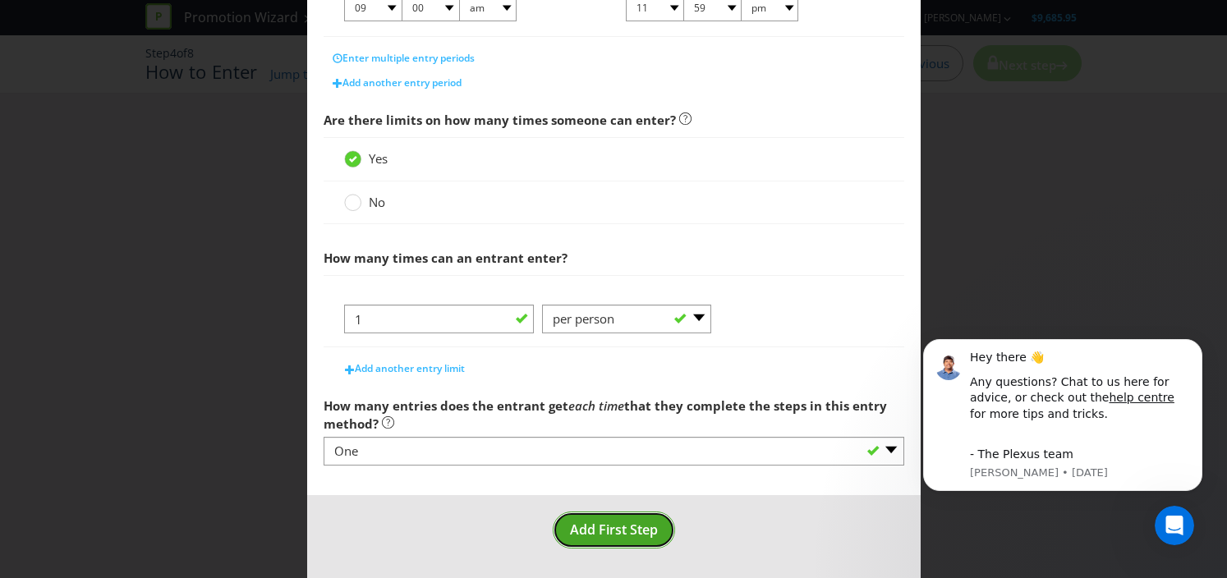
click at [621, 525] on span "Add First Step" at bounding box center [614, 530] width 88 height 18
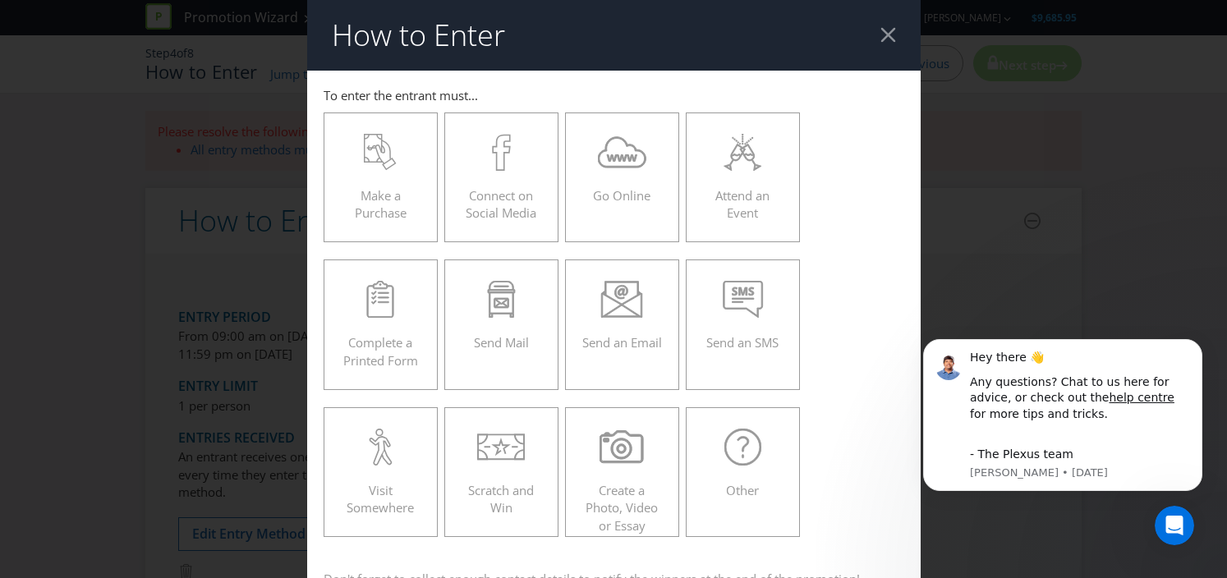
scroll to position [16, 0]
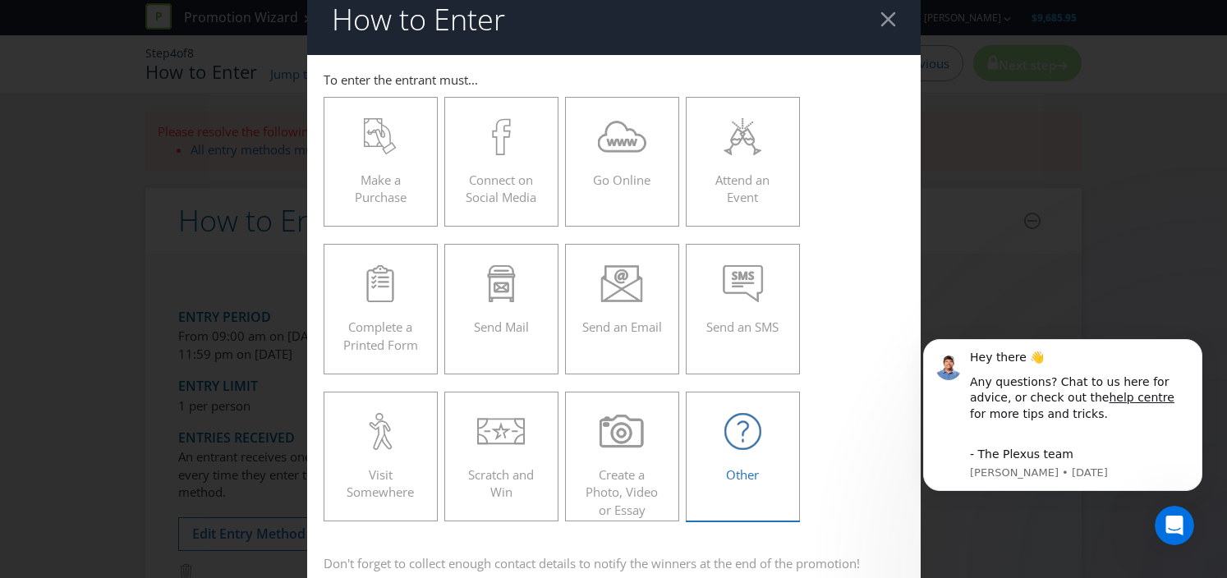
click at [741, 411] on label "Other" at bounding box center [743, 457] width 115 height 130
click at [0, 0] on input "Other" at bounding box center [0, 0] width 0 height 0
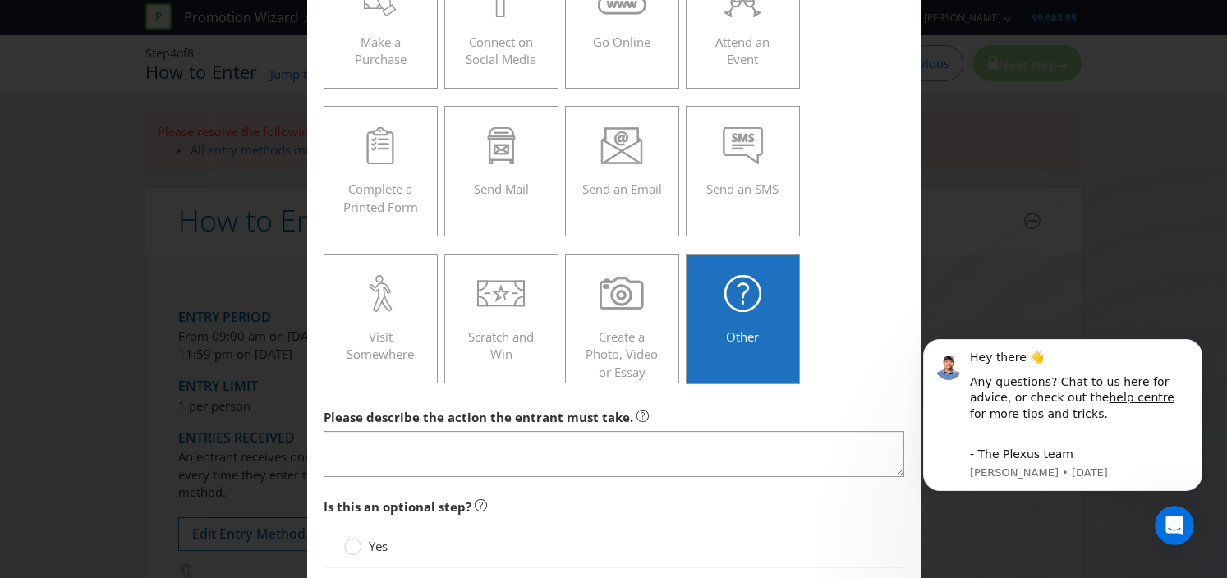
scroll to position [278, 0]
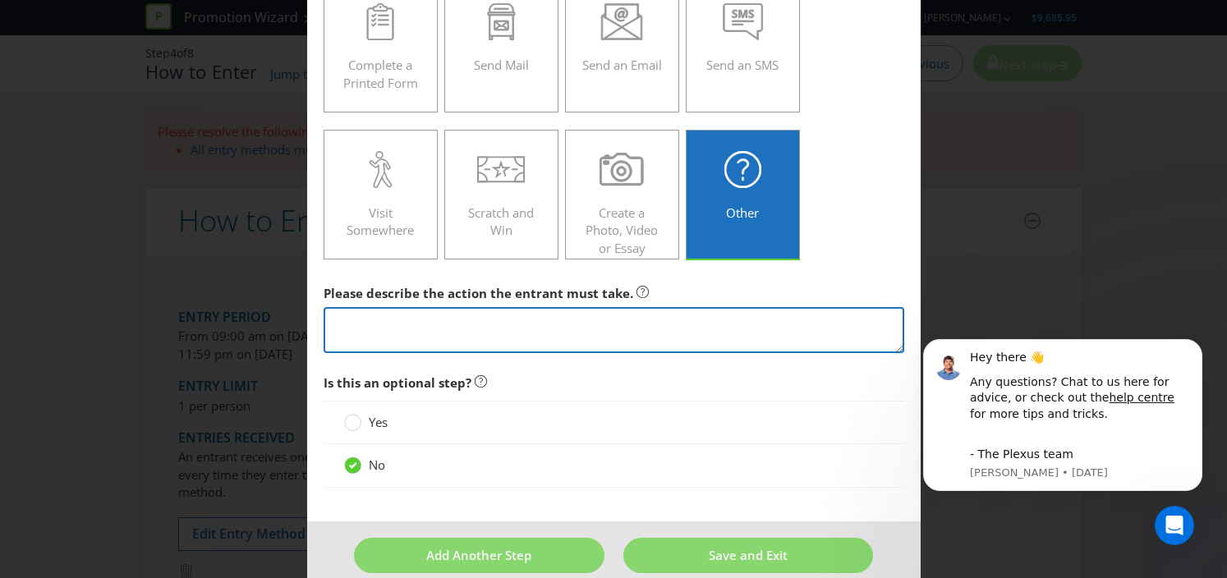
click at [685, 337] on textarea at bounding box center [614, 330] width 581 height 47
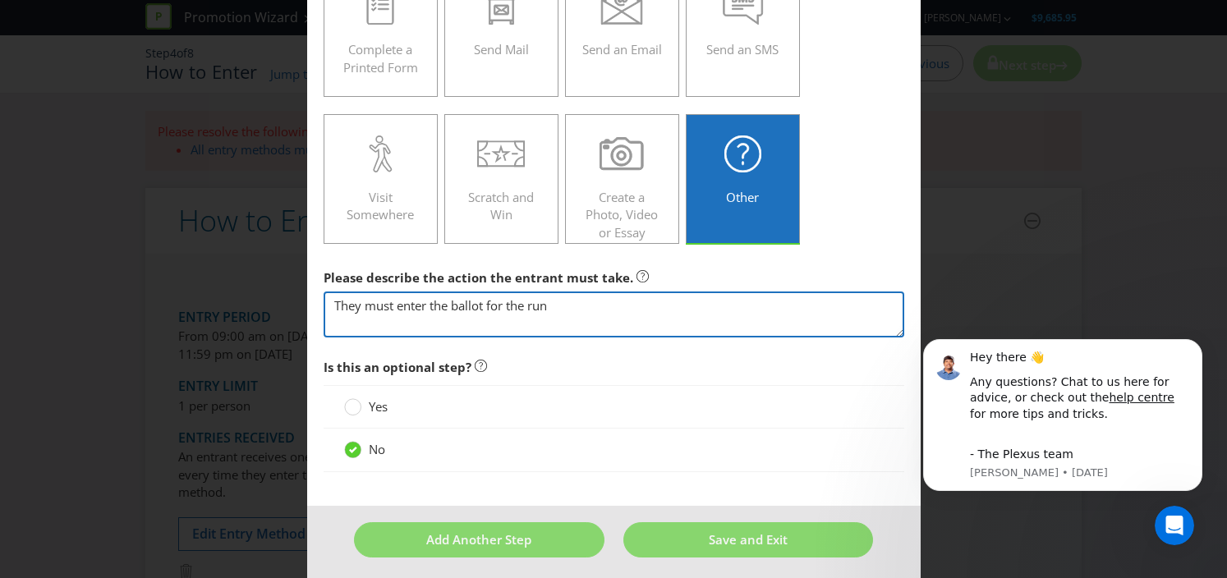
scroll to position [301, 0]
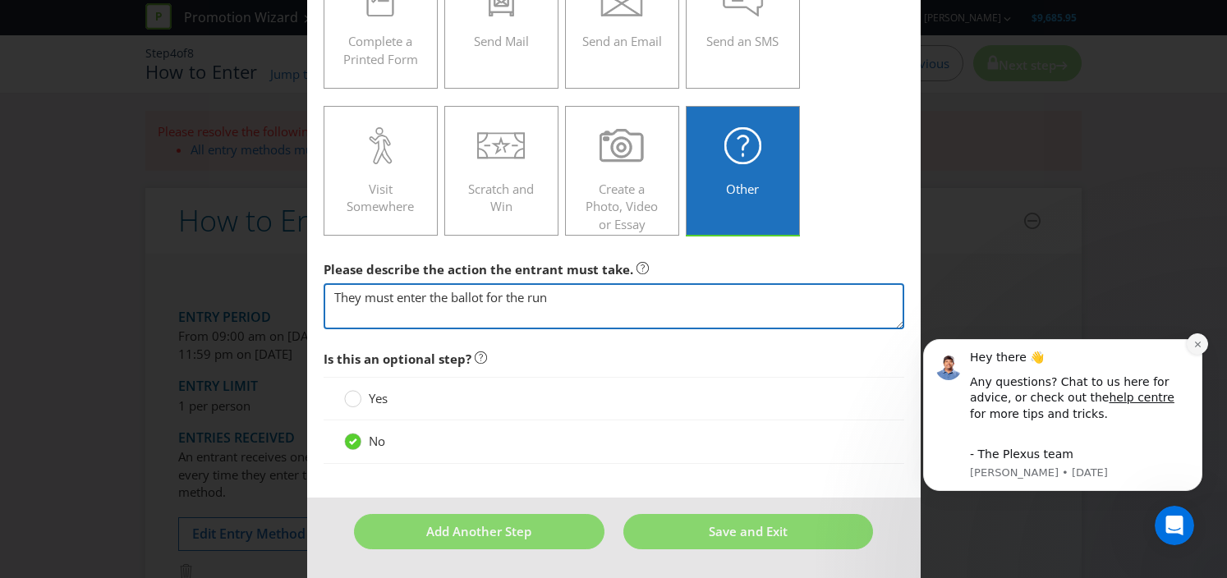
type textarea "They must enter the ballot for the run"
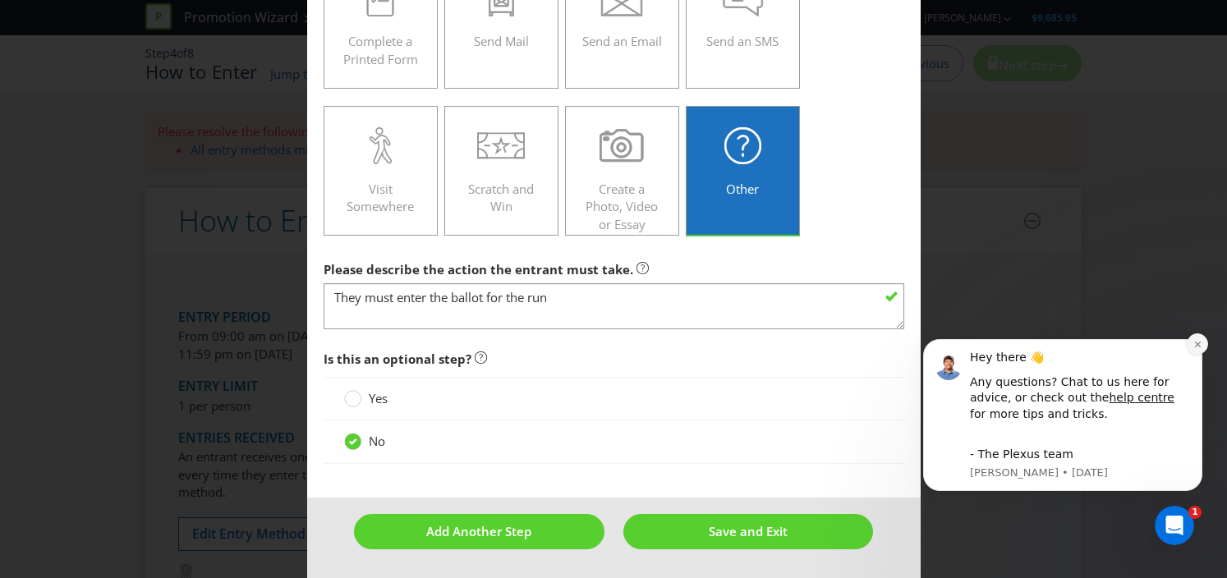
click at [1204, 344] on button "Dismiss notification" at bounding box center [1196, 343] width 21 height 21
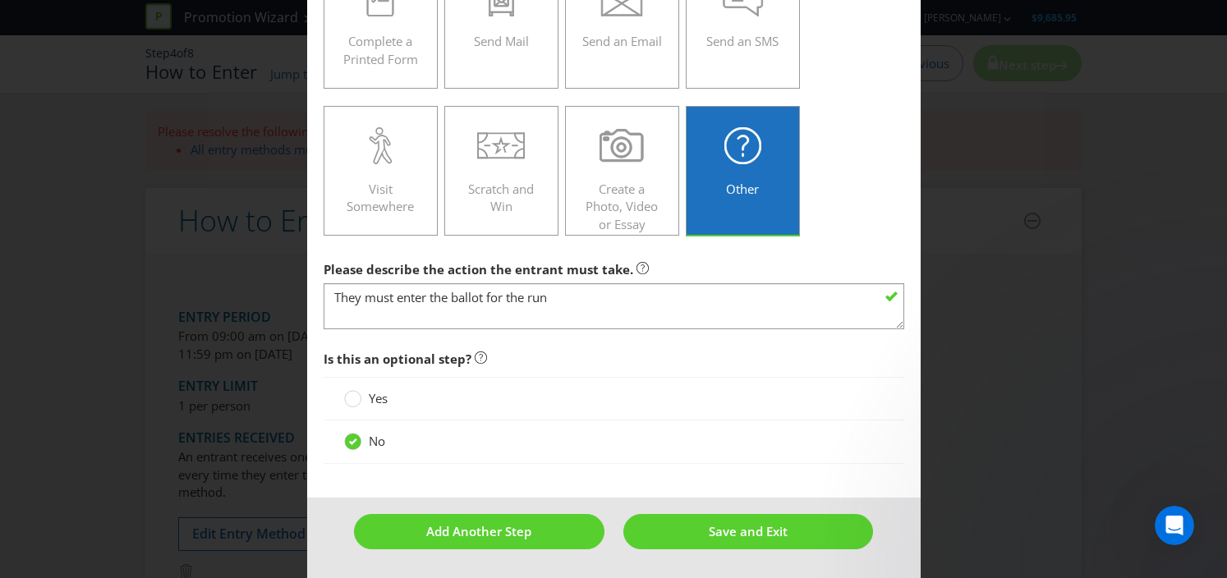
click at [769, 510] on footer "Add Another Step Save and Exit" at bounding box center [613, 538] width 613 height 80
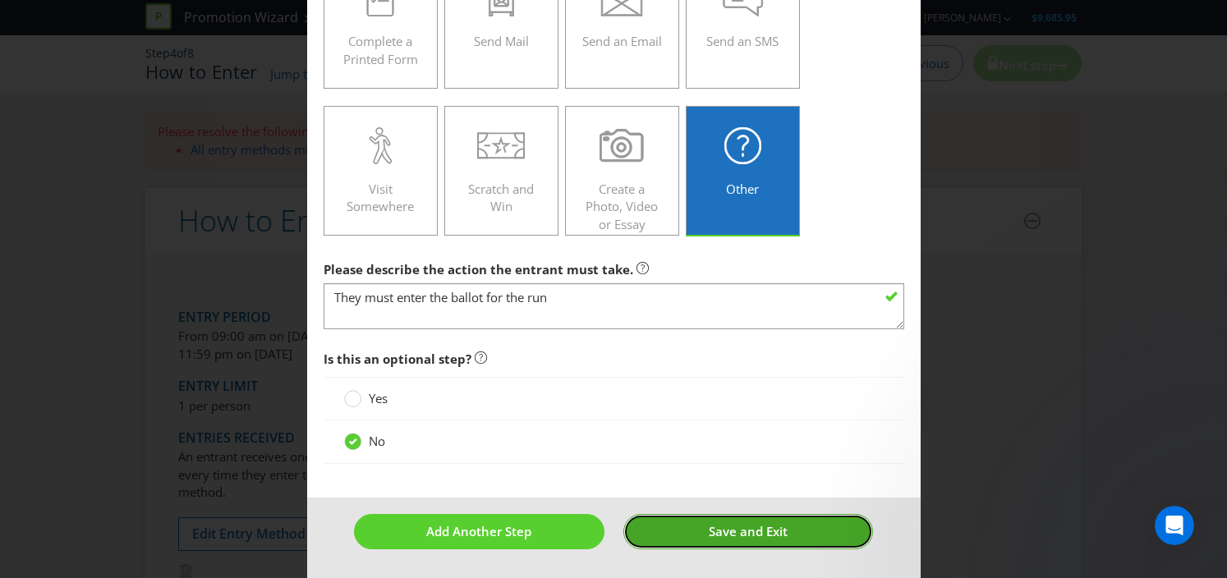
click at [769, 525] on span "Save and Exit" at bounding box center [748, 531] width 79 height 16
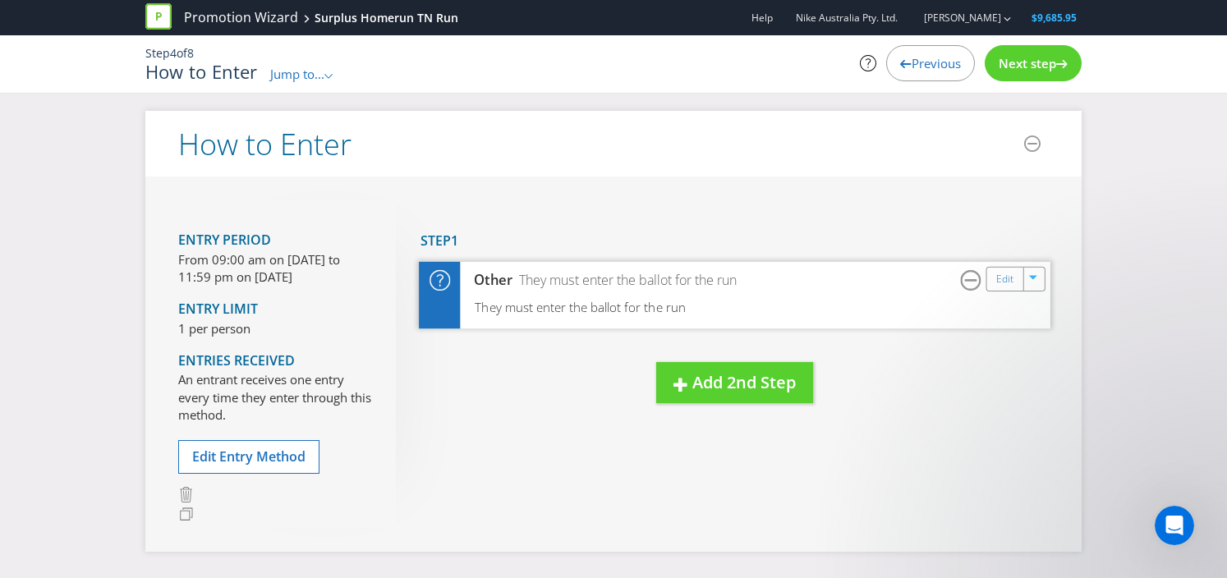
click at [760, 288] on div "Other They must enter the ballot for the run Edit" at bounding box center [734, 279] width 631 height 37
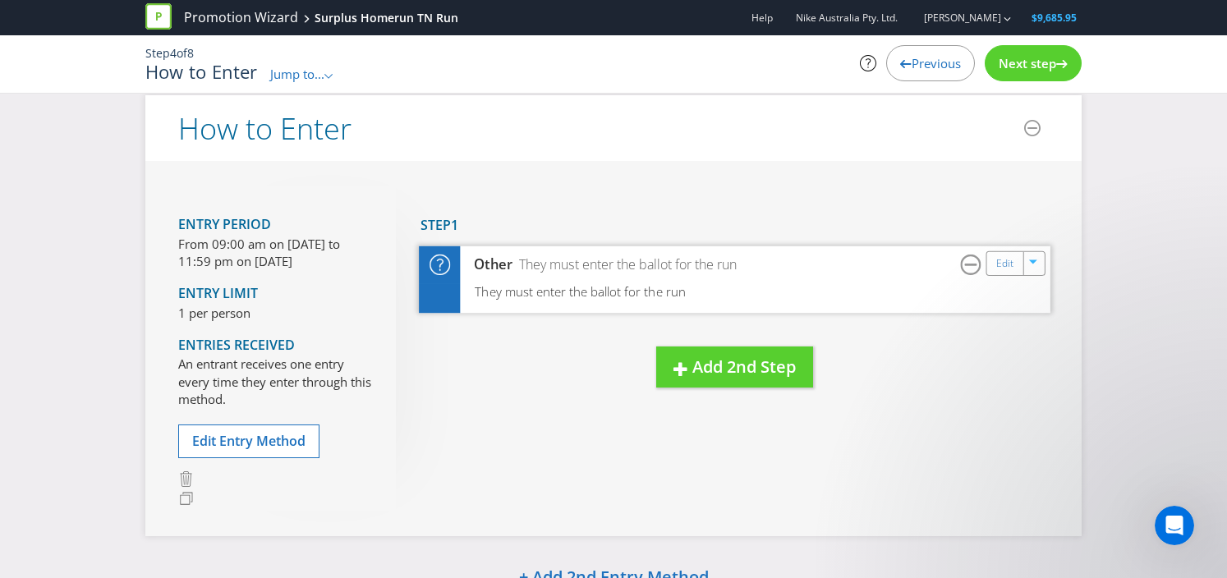
scroll to position [3, 0]
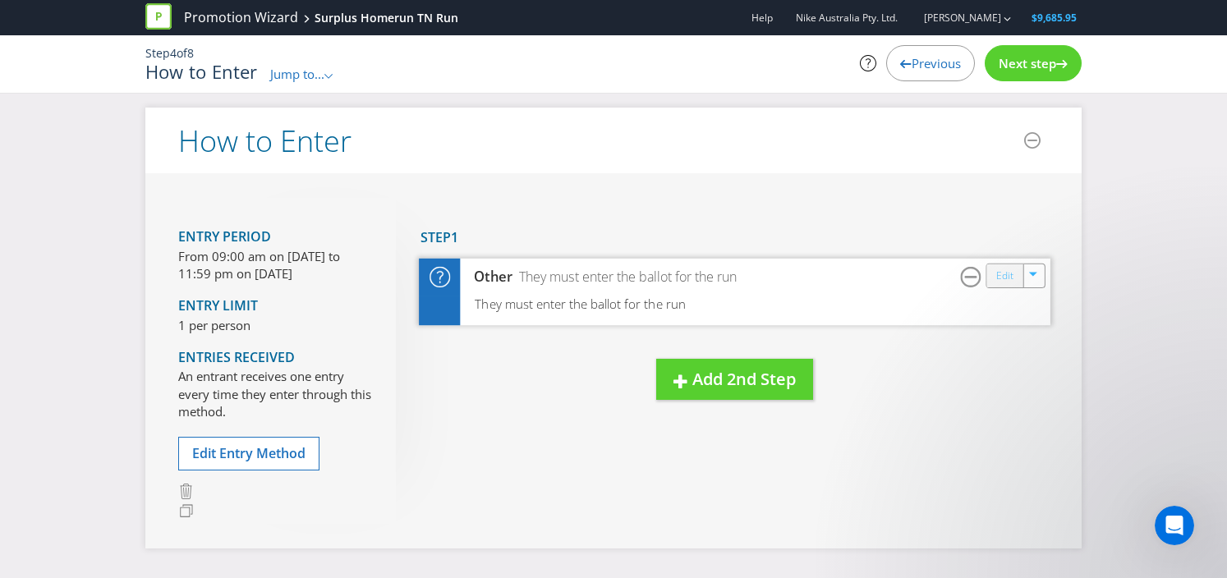
click at [997, 273] on link "Edit" at bounding box center [1004, 275] width 17 height 19
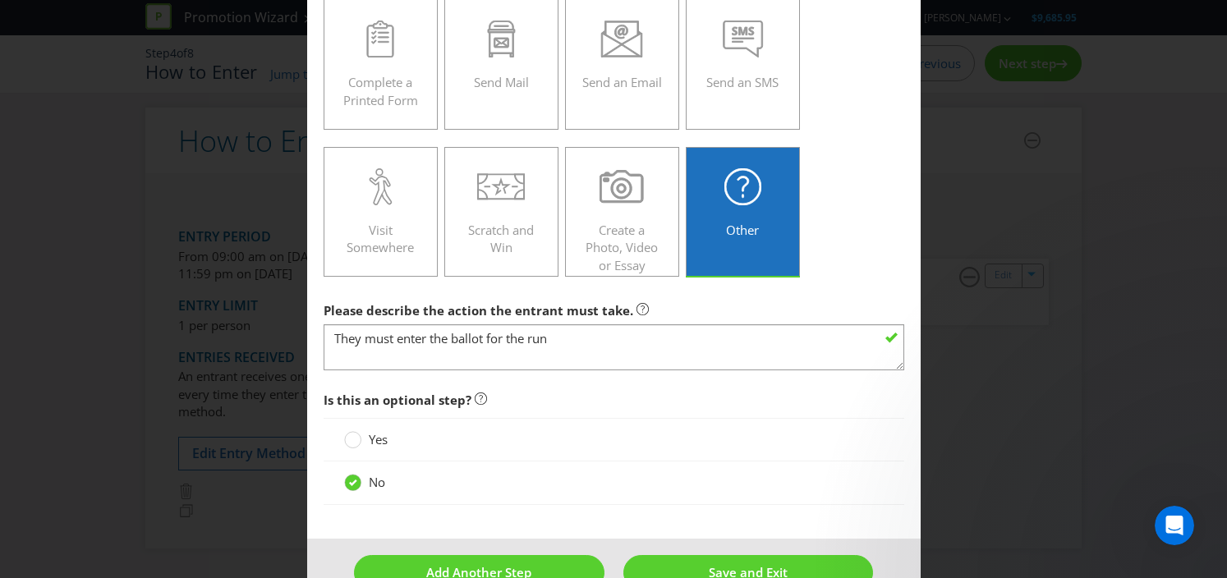
scroll to position [301, 0]
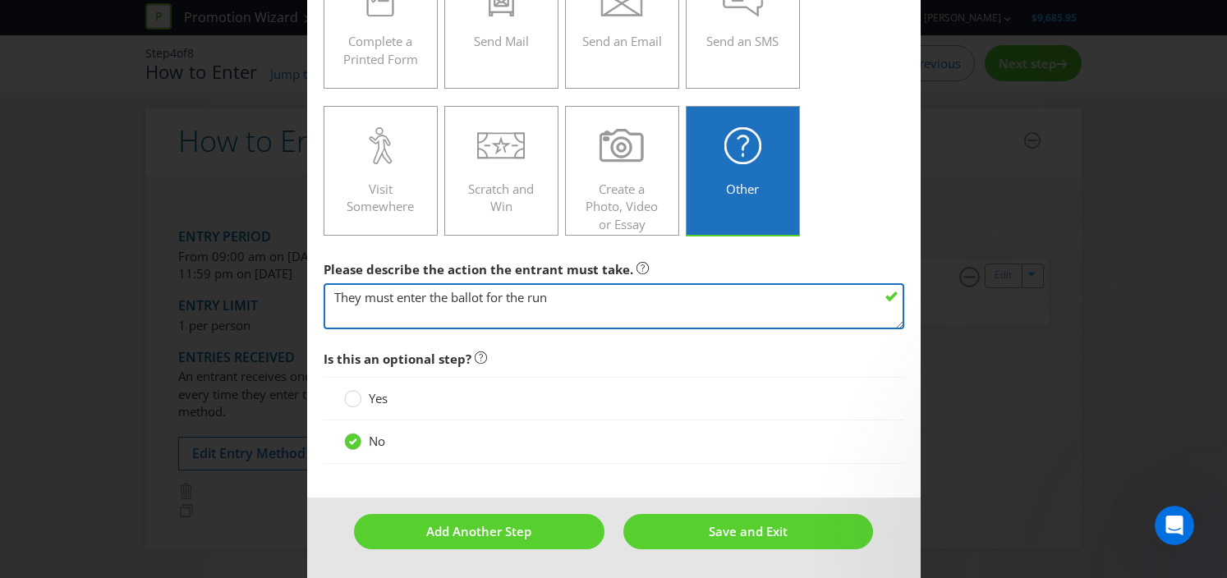
click at [471, 299] on textarea "They must enter the ballot for the run" at bounding box center [614, 306] width 581 height 47
click at [599, 309] on textarea "They must enter the ballot for the run" at bounding box center [614, 306] width 581 height 47
drag, startPoint x: 599, startPoint y: 300, endPoint x: 434, endPoint y: 287, distance: 165.5
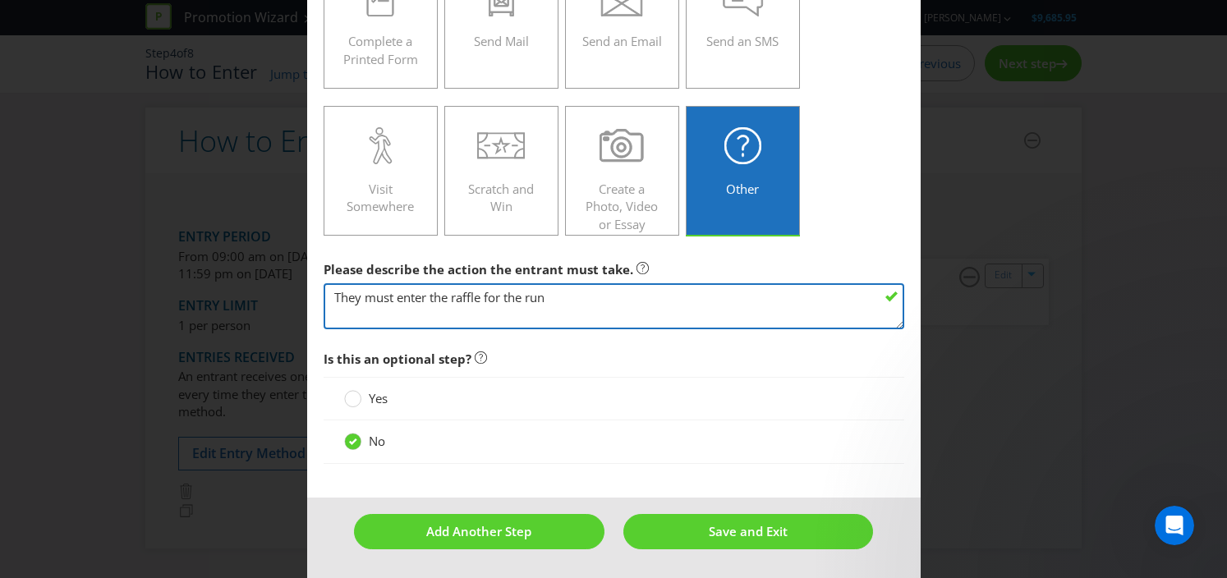
click at [434, 287] on textarea "They must enter the ballot for the run" at bounding box center [614, 306] width 581 height 47
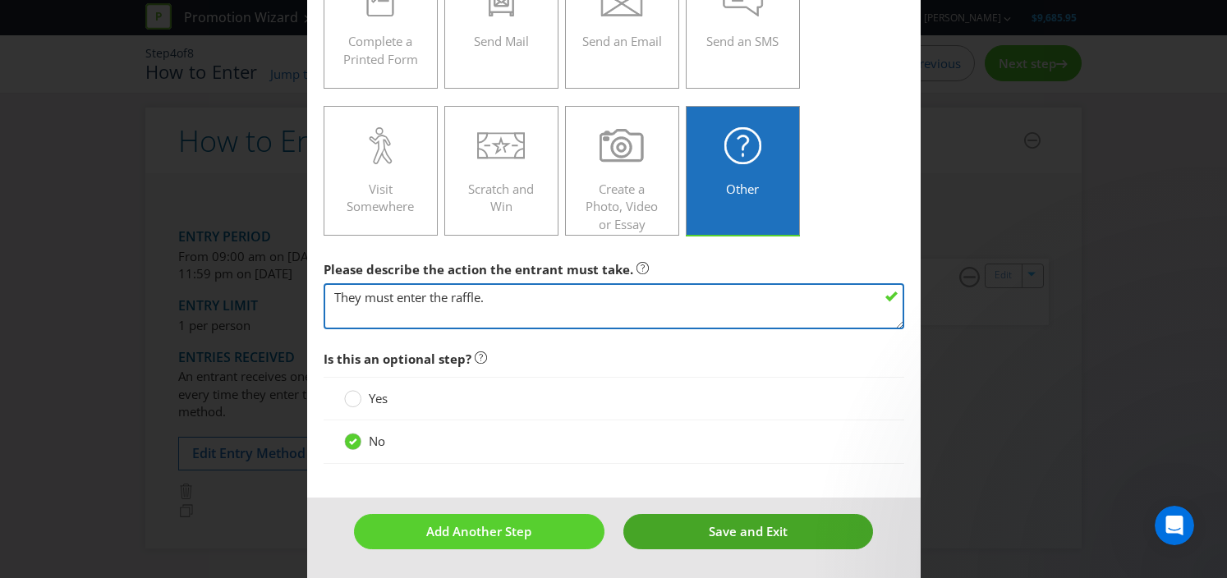
type textarea "They must enter the raffle."
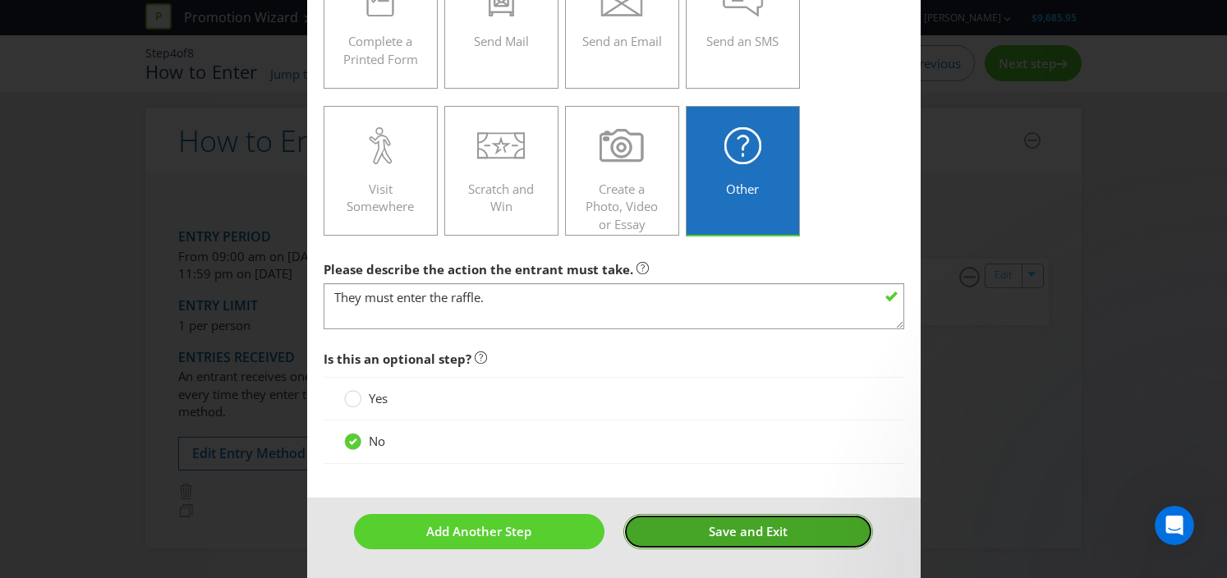
click at [693, 524] on button "Save and Exit" at bounding box center [748, 531] width 250 height 35
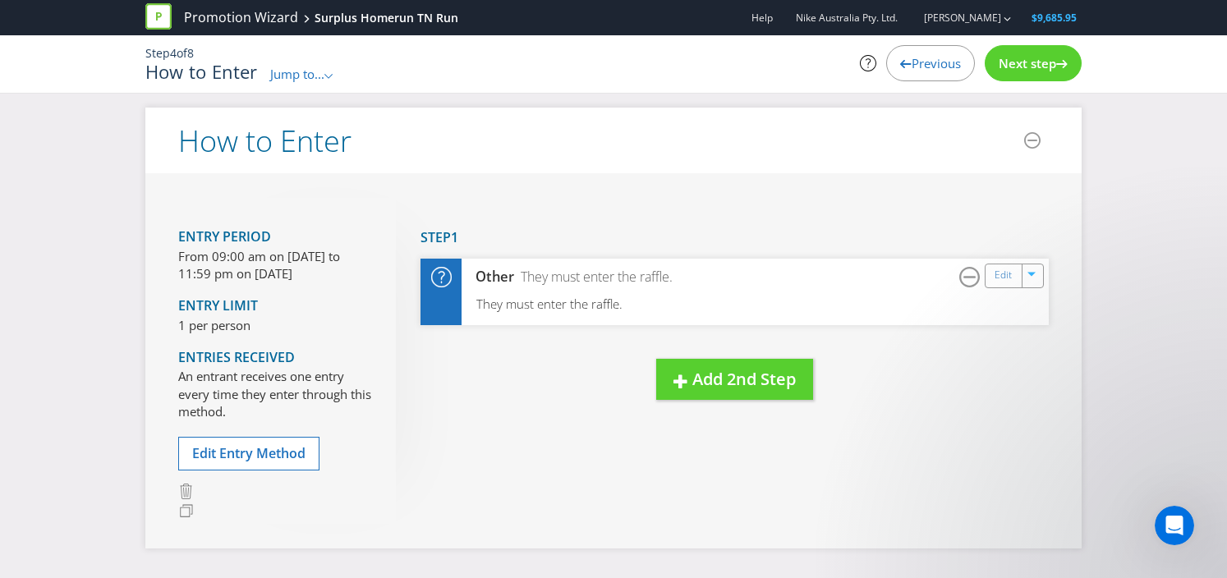
scroll to position [112, 0]
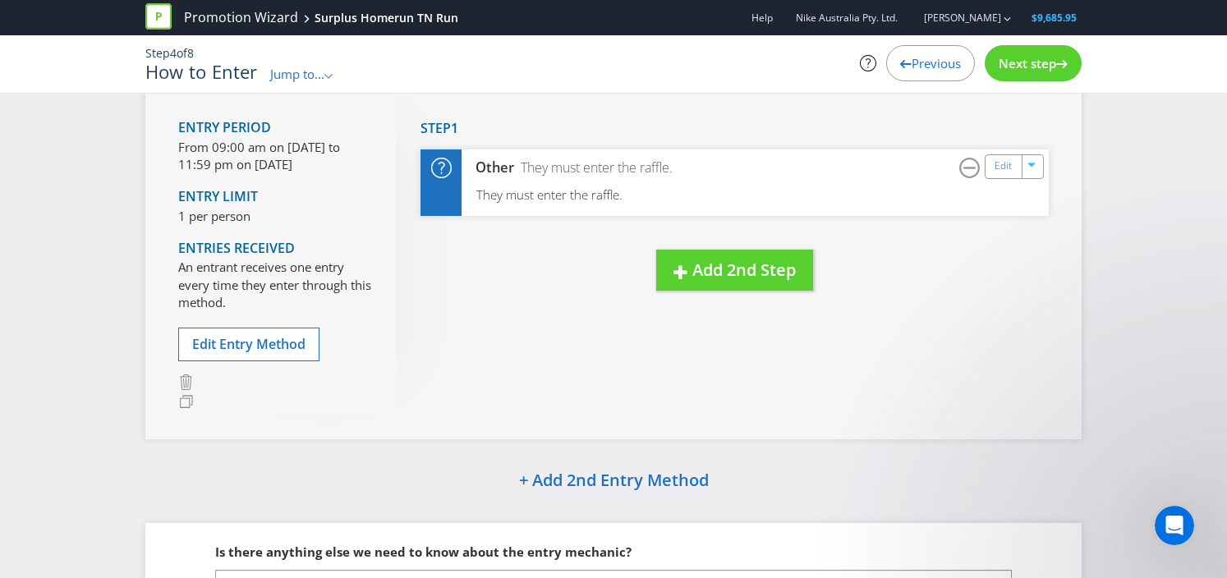
click at [1041, 67] on span "Next step" at bounding box center [1026, 63] width 57 height 16
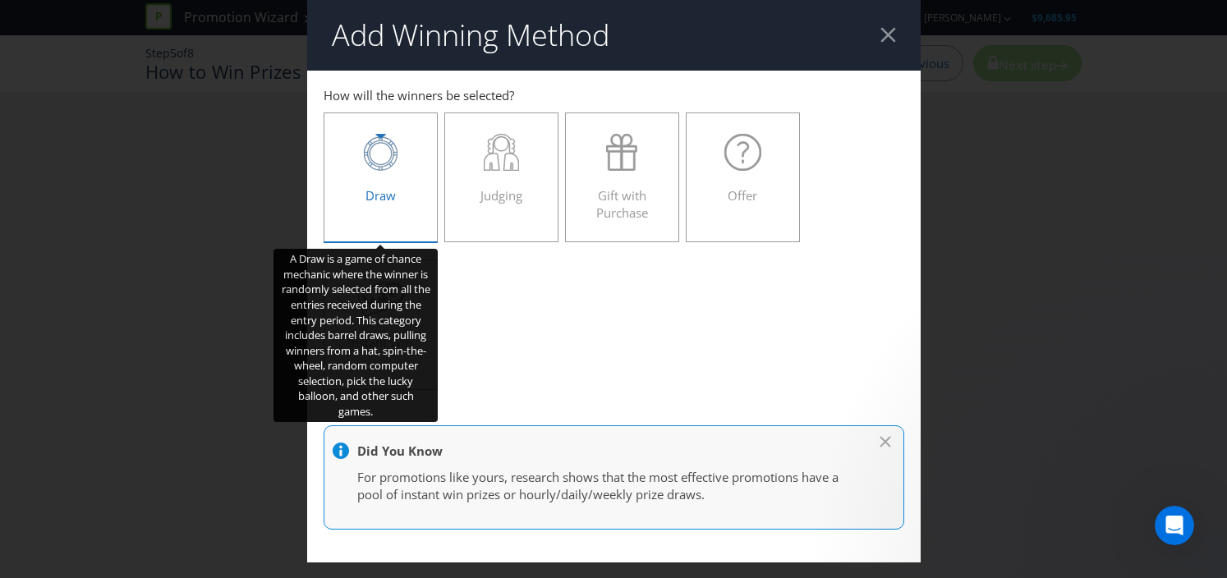
click at [375, 184] on div "Draw" at bounding box center [381, 171] width 80 height 74
click at [0, 0] on input "Draw" at bounding box center [0, 0] width 0 height 0
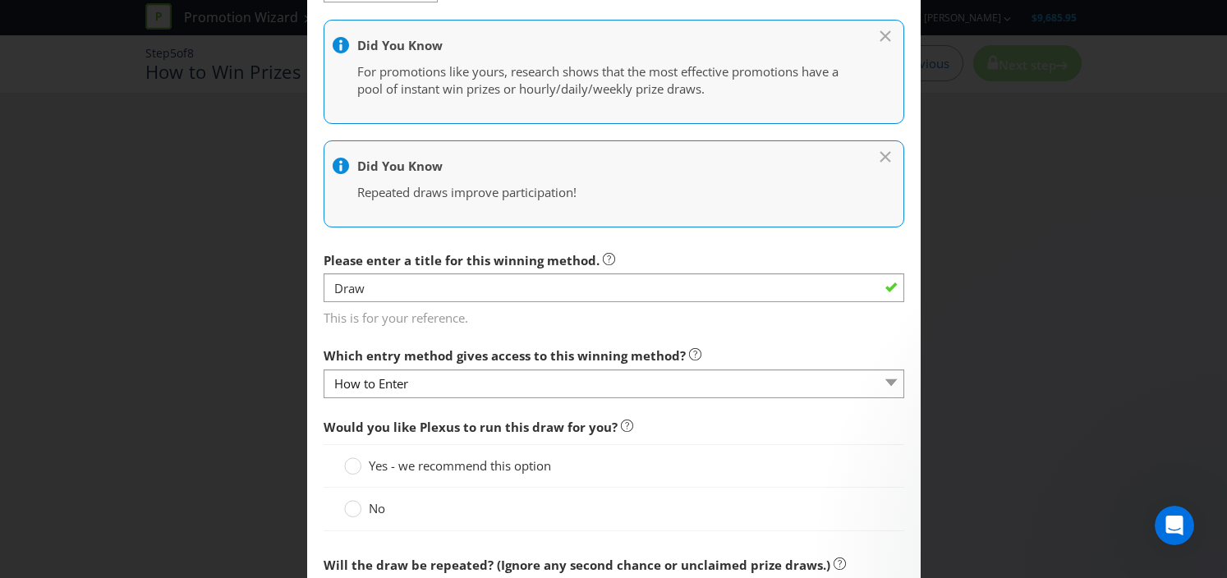
scroll to position [413, 0]
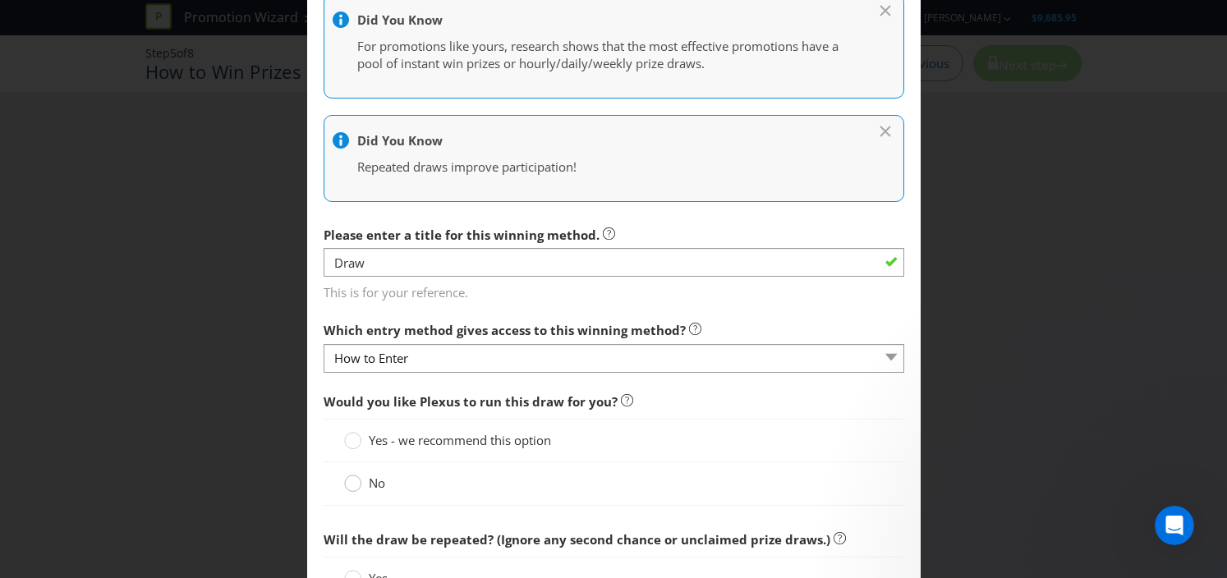
click at [357, 483] on circle at bounding box center [352, 483] width 16 height 16
click at [0, 0] on input "No" at bounding box center [0, 0] width 0 height 0
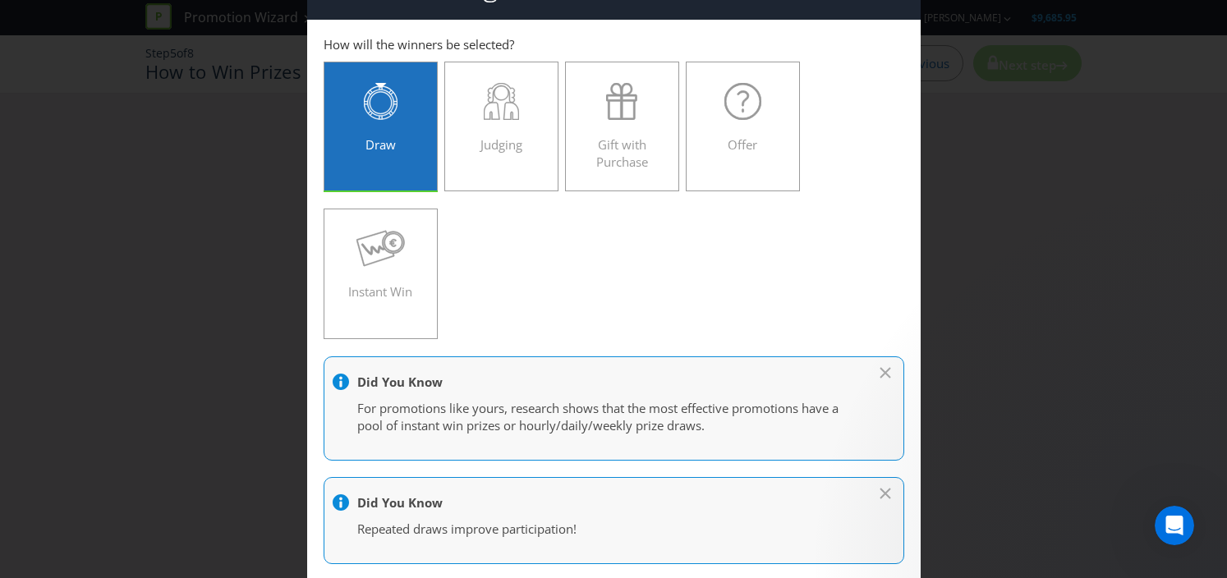
scroll to position [0, 0]
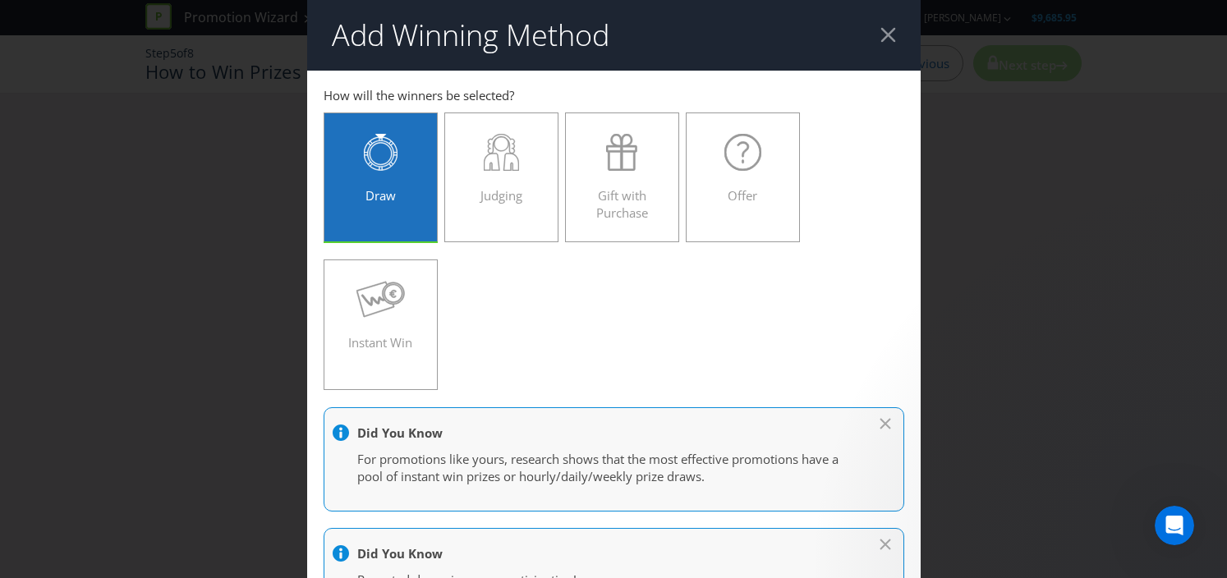
click at [885, 41] on div at bounding box center [888, 35] width 16 height 16
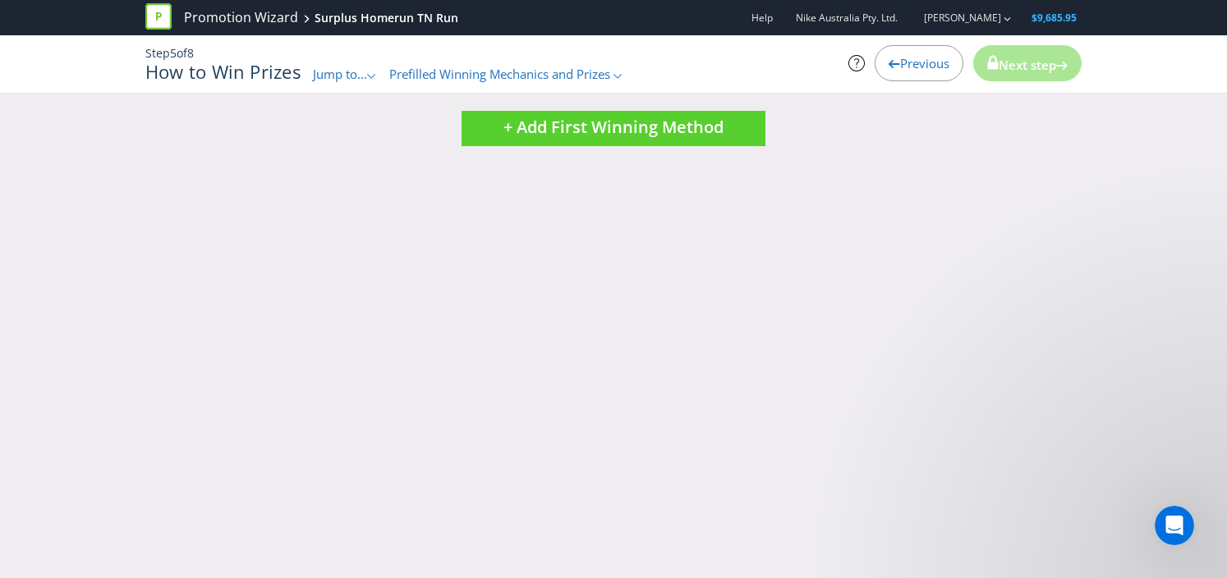
click at [127, 8] on nav "Promotion Wizard Surplus Homerun TN Run Help Nike Australia Pty. Ltd. [PERSON_N…" at bounding box center [613, 17] width 1227 height 35
click at [238, 8] on link "Promotion Wizard" at bounding box center [241, 17] width 114 height 19
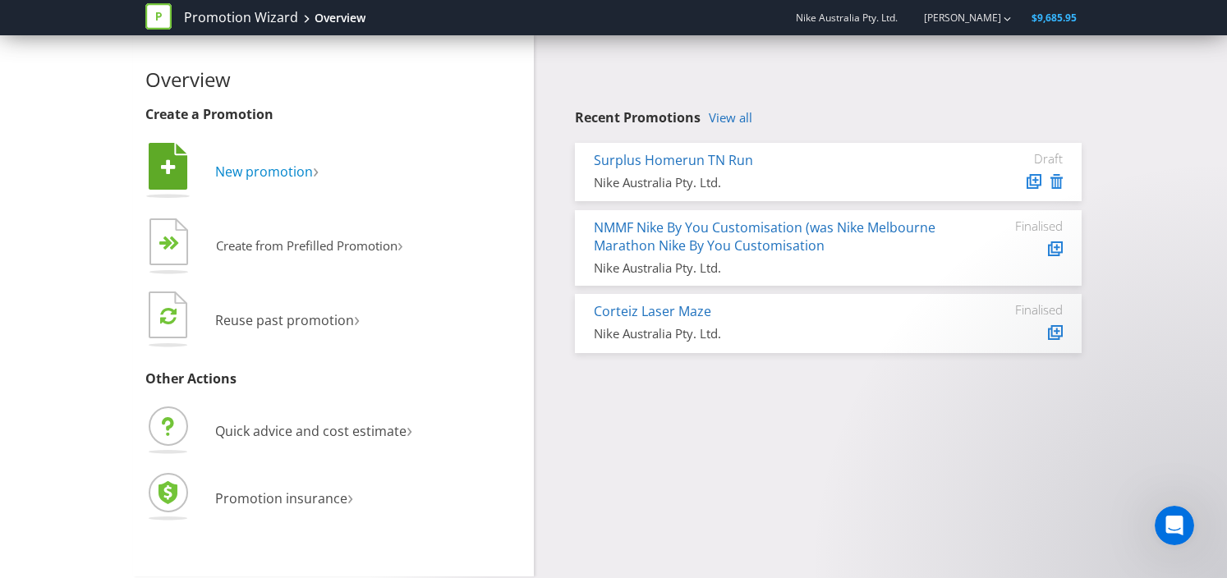
click at [232, 177] on span "New promotion" at bounding box center [264, 172] width 98 height 18
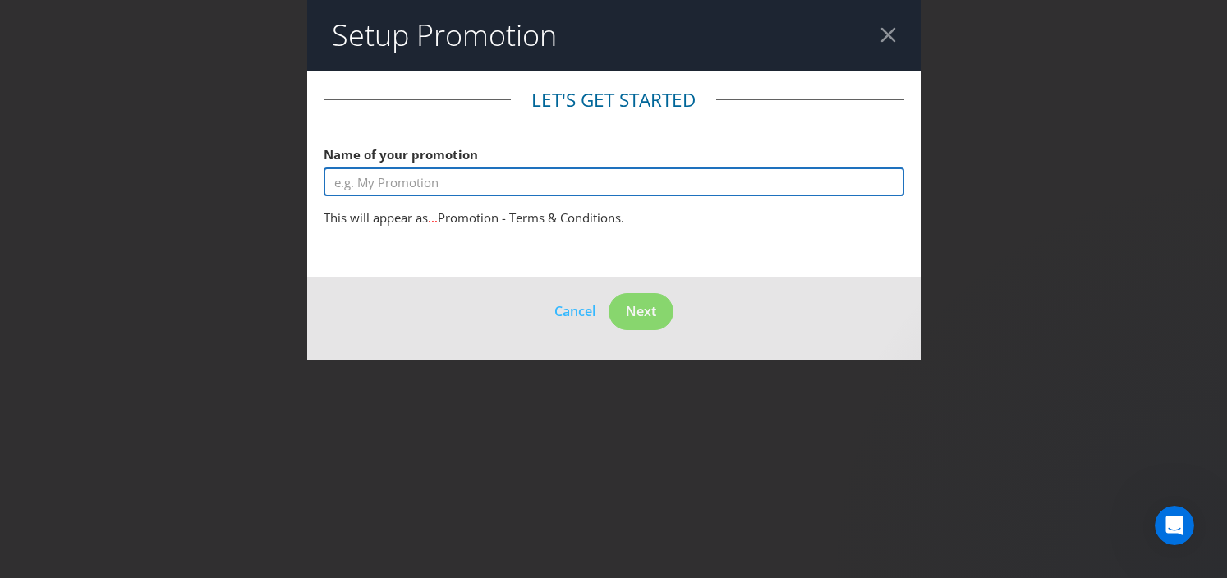
click at [458, 181] on input "text" at bounding box center [614, 182] width 581 height 29
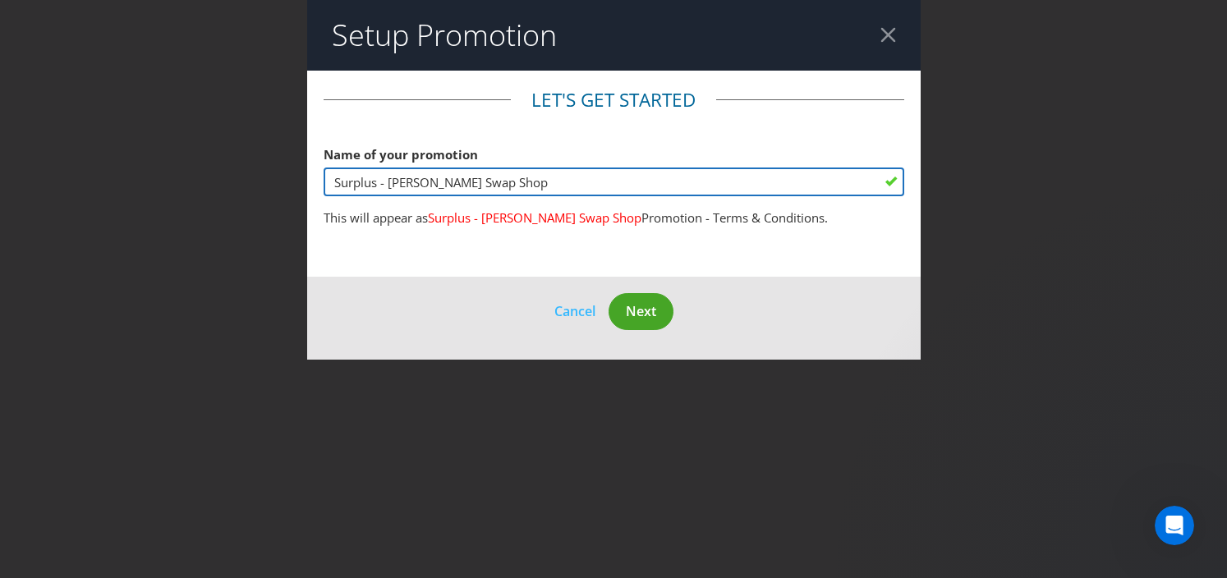
type input "Surplus - [PERSON_NAME] Swap Shop"
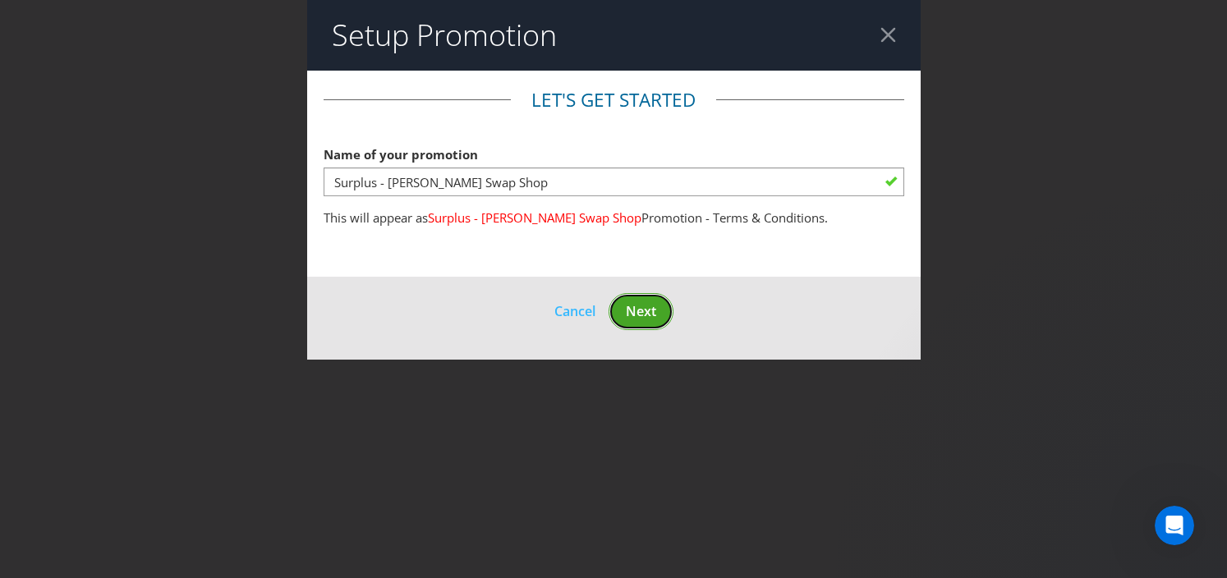
click at [641, 294] on button "Next" at bounding box center [640, 311] width 65 height 37
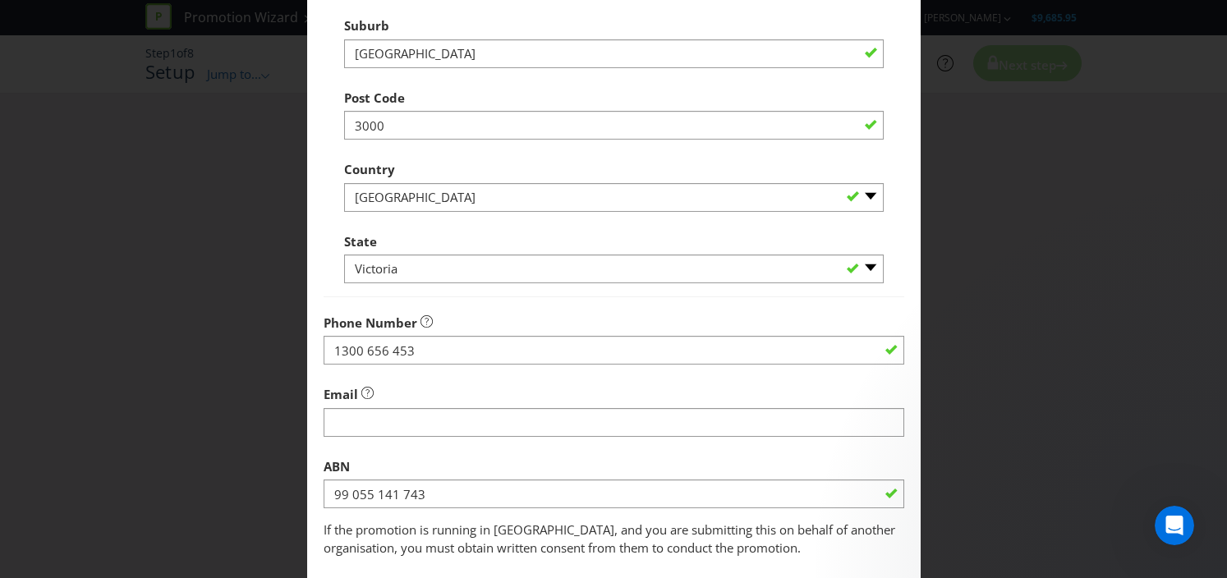
scroll to position [392, 0]
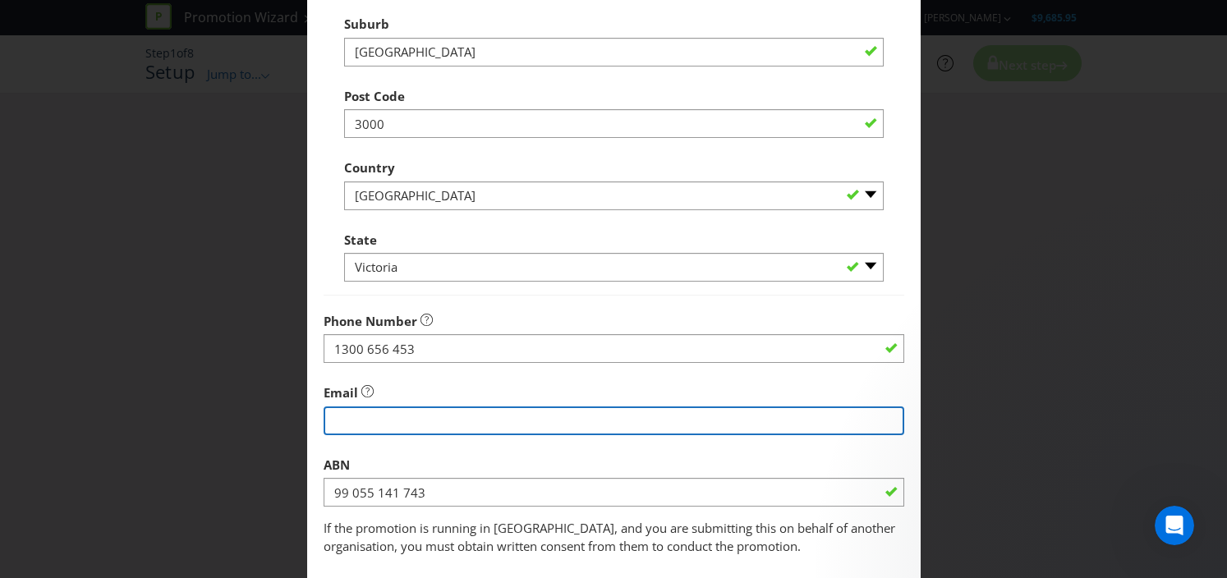
click at [565, 421] on input "string" at bounding box center [614, 420] width 581 height 29
type input "[EMAIL_ADDRESS][DOMAIN_NAME]"
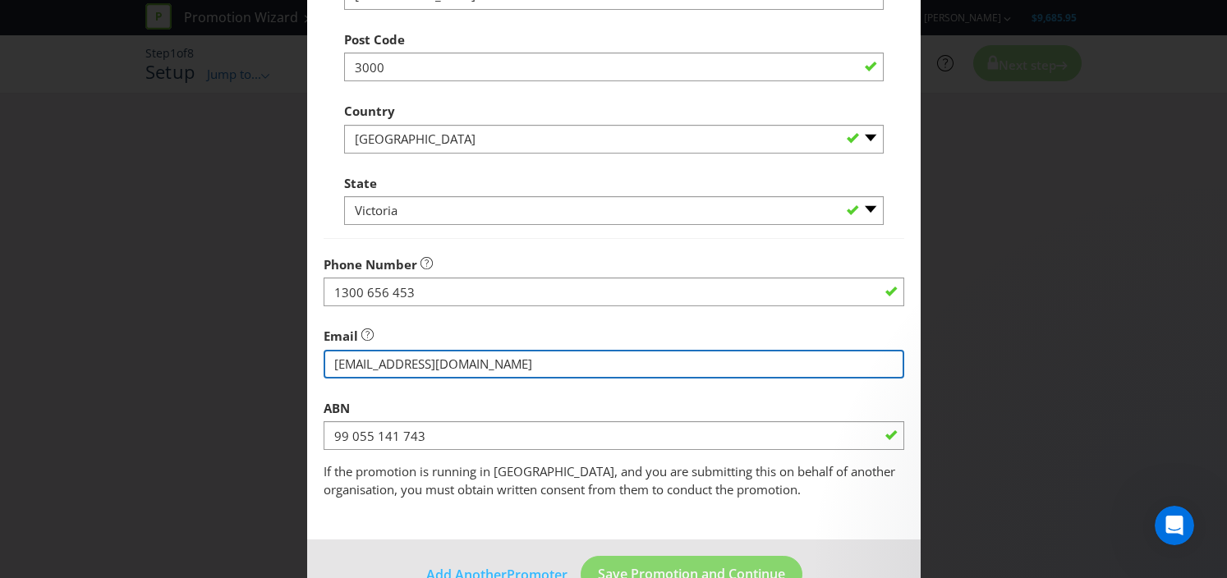
scroll to position [493, 0]
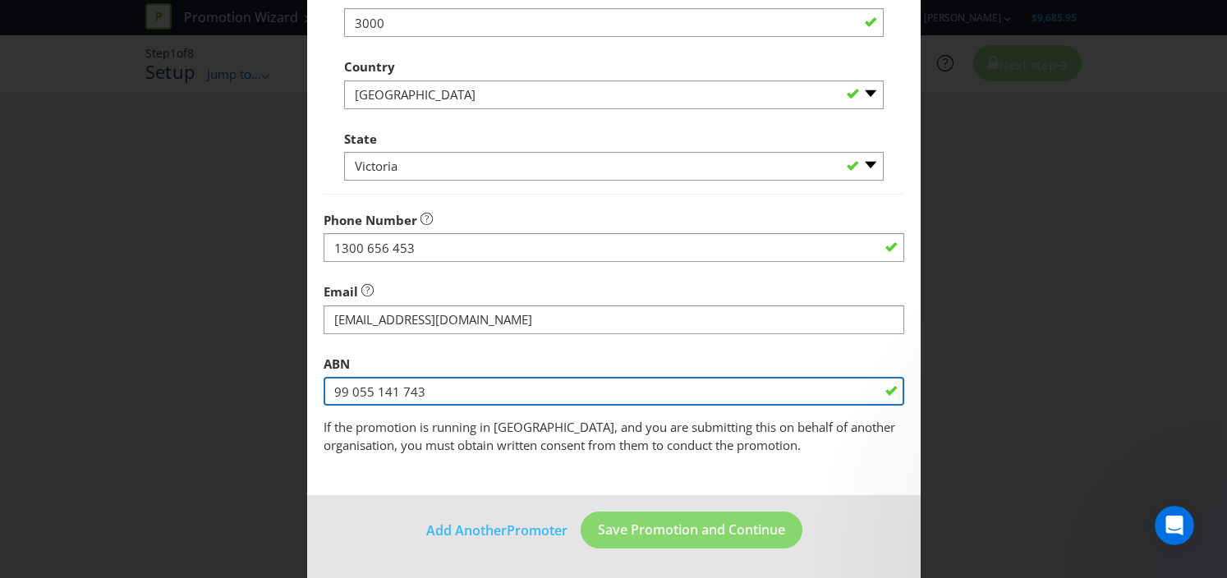
click at [678, 389] on input "99 055 141 743" at bounding box center [614, 391] width 581 height 29
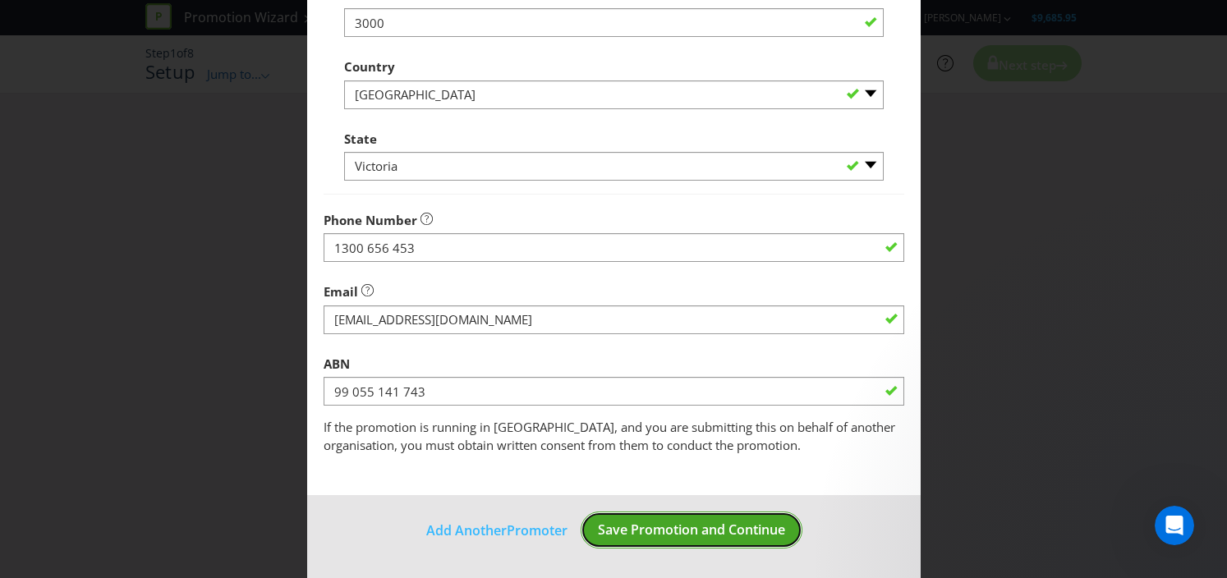
click at [658, 537] on span "Save Promotion and Continue" at bounding box center [691, 530] width 187 height 18
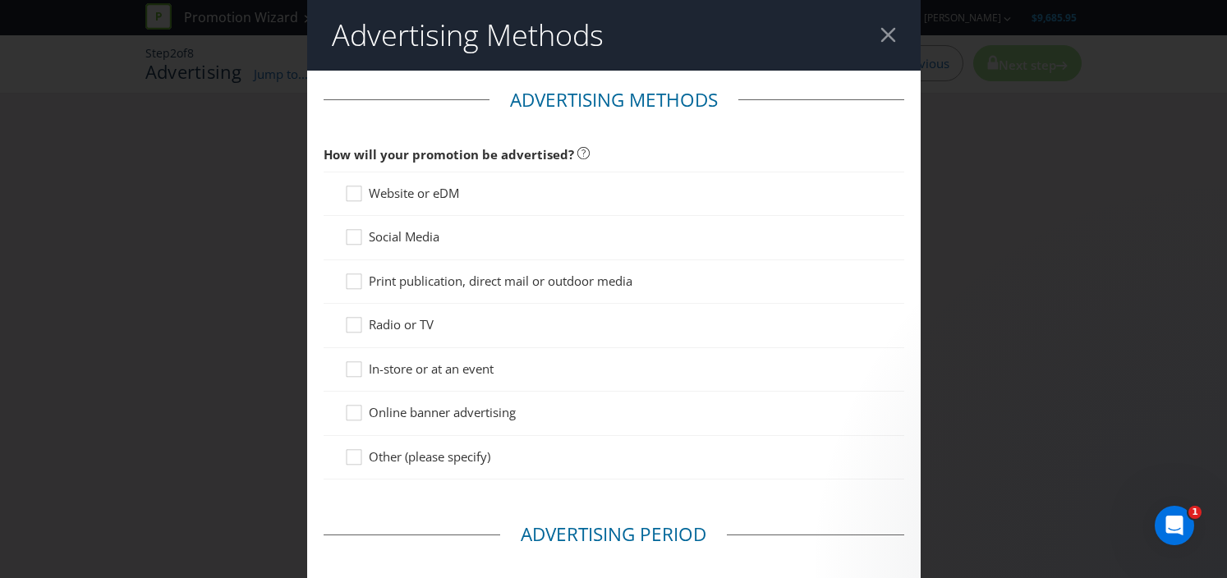
click at [412, 195] on span "Website or eDM" at bounding box center [414, 193] width 90 height 16
click at [0, 0] on input "Website or eDM" at bounding box center [0, 0] width 0 height 0
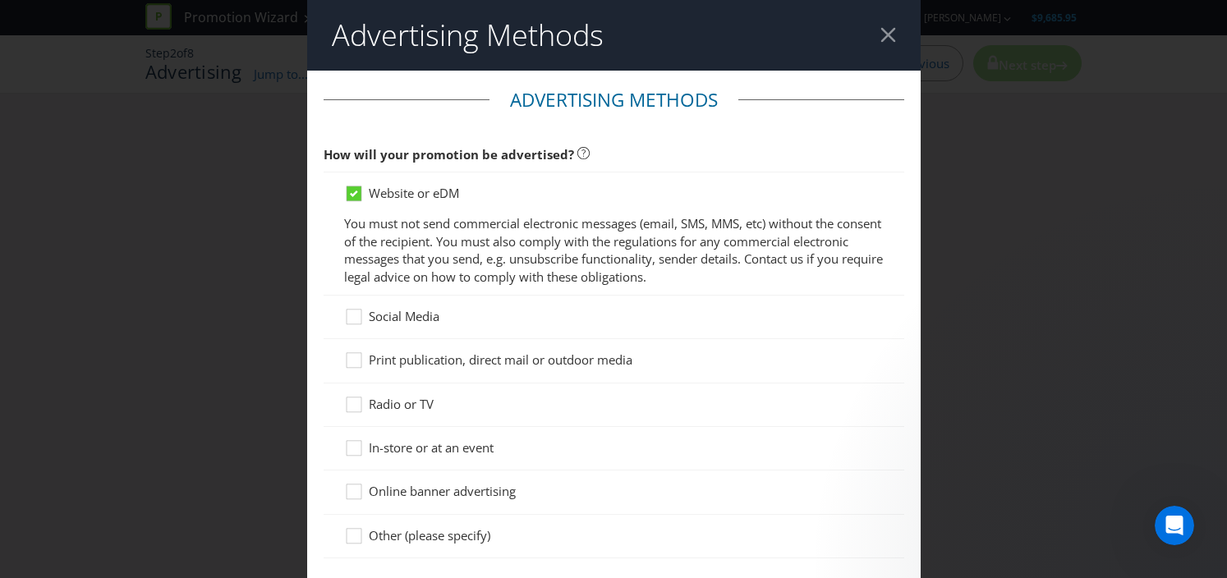
click at [378, 316] on span "Social Media" at bounding box center [404, 316] width 71 height 16
click at [0, 0] on input "Social Media" at bounding box center [0, 0] width 0 height 0
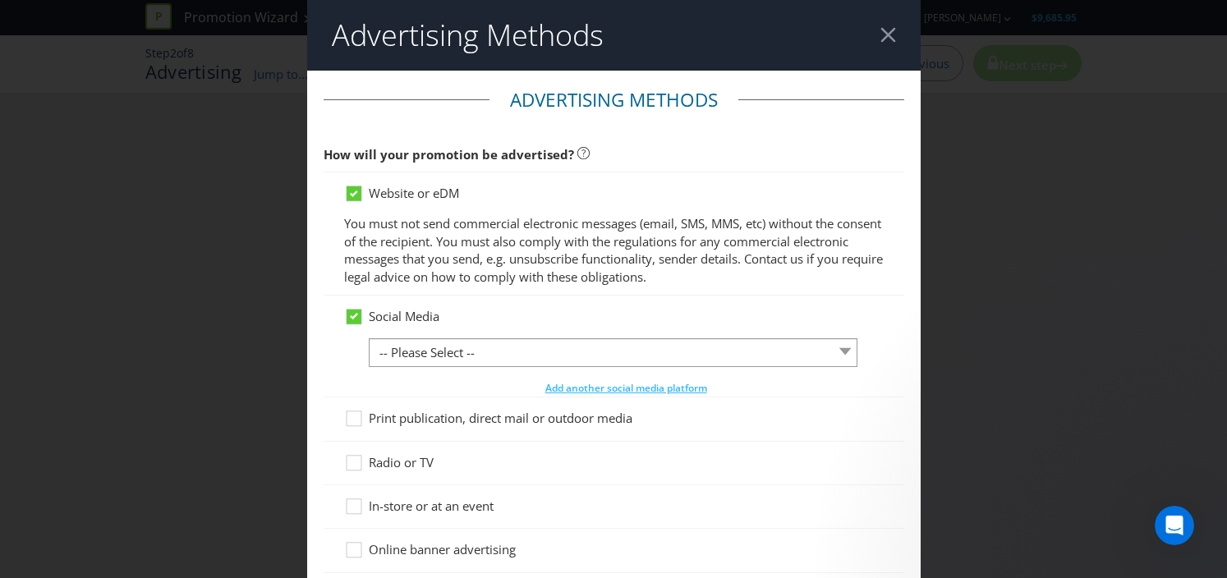
click at [397, 192] on span "Website or eDM" at bounding box center [414, 193] width 90 height 16
click at [0, 0] on input "Website or eDM" at bounding box center [0, 0] width 0 height 0
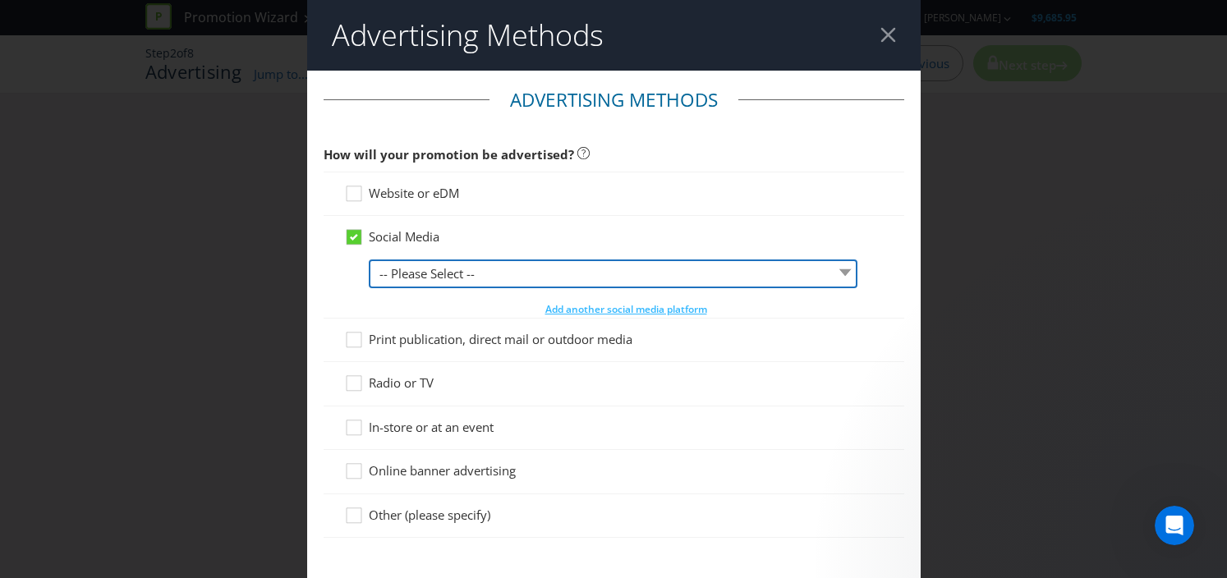
click at [410, 275] on select "-- Please Select -- Facebook X Instagram Snapchat LinkedIn Pinterest Tumblr You…" at bounding box center [613, 273] width 489 height 29
select select "INSTAGRAM"
click at [369, 259] on select "-- Please Select -- Facebook X Instagram Snapchat LinkedIn Pinterest Tumblr You…" at bounding box center [613, 273] width 489 height 29
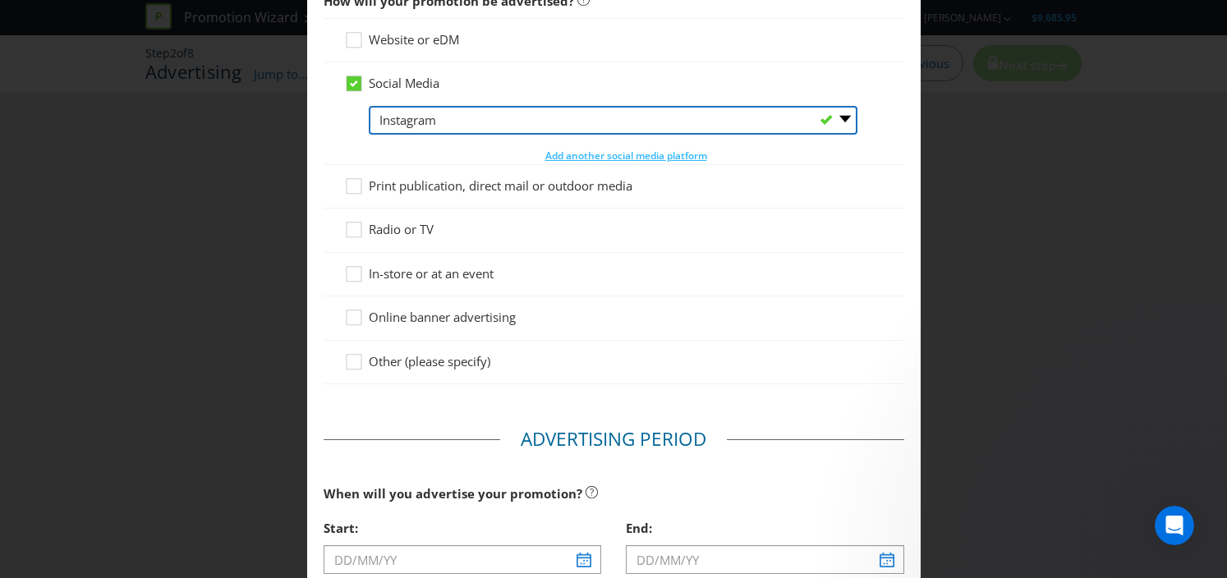
scroll to position [121, 0]
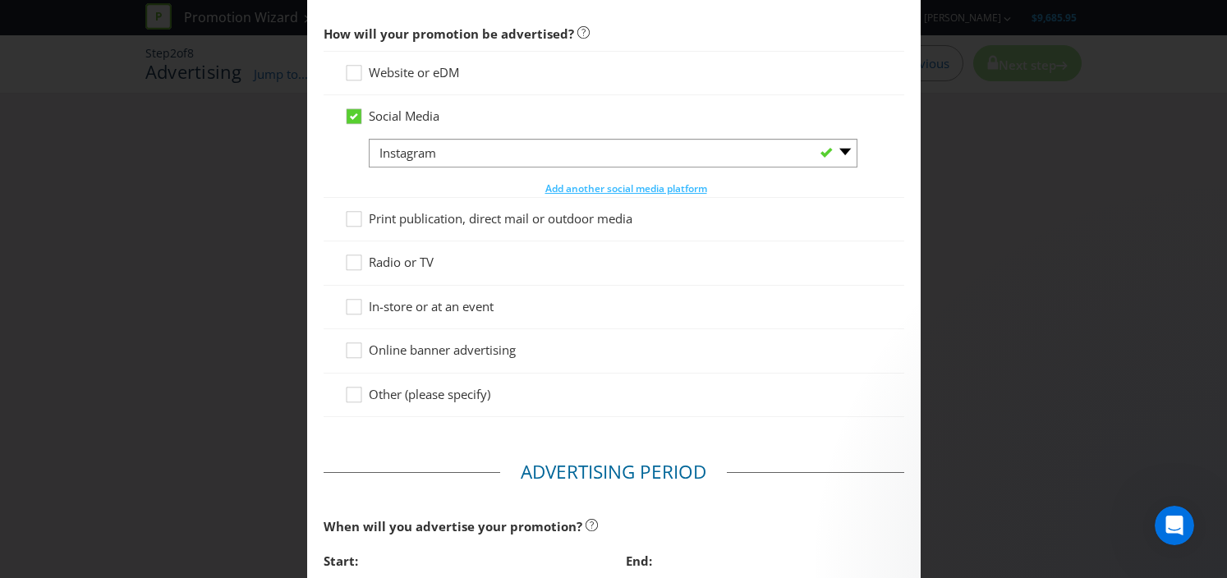
click at [494, 69] on div "Website or eDM" at bounding box center [613, 72] width 539 height 17
click at [457, 75] on span "Website or eDM" at bounding box center [414, 72] width 90 height 16
click at [0, 0] on input "Website or eDM" at bounding box center [0, 0] width 0 height 0
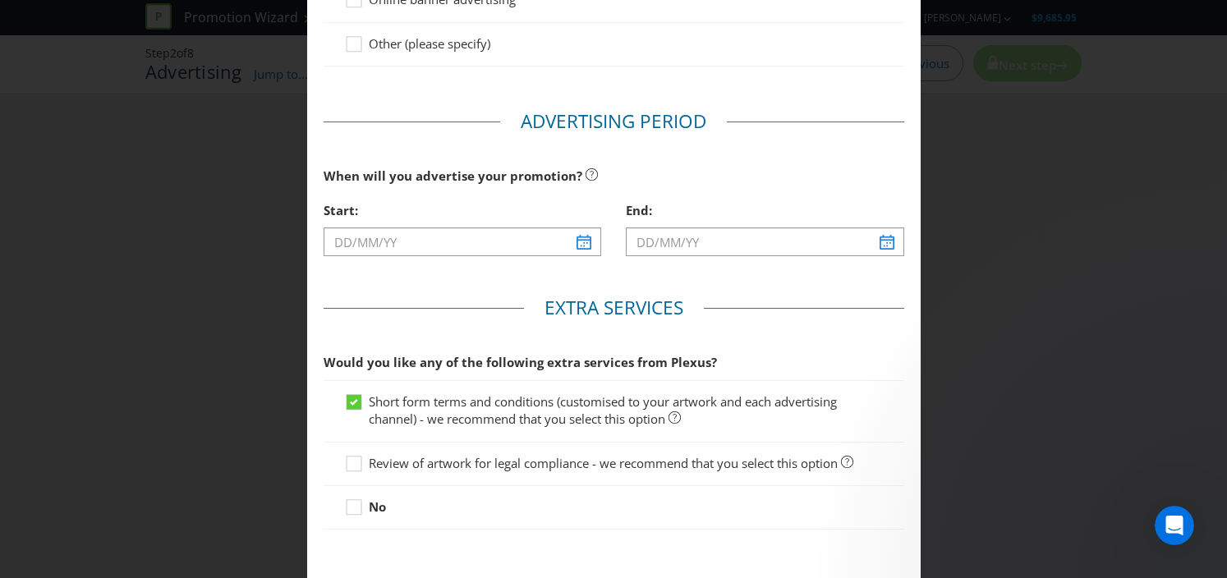
scroll to position [618, 0]
